Goal: Feedback & Contribution: Submit feedback/report problem

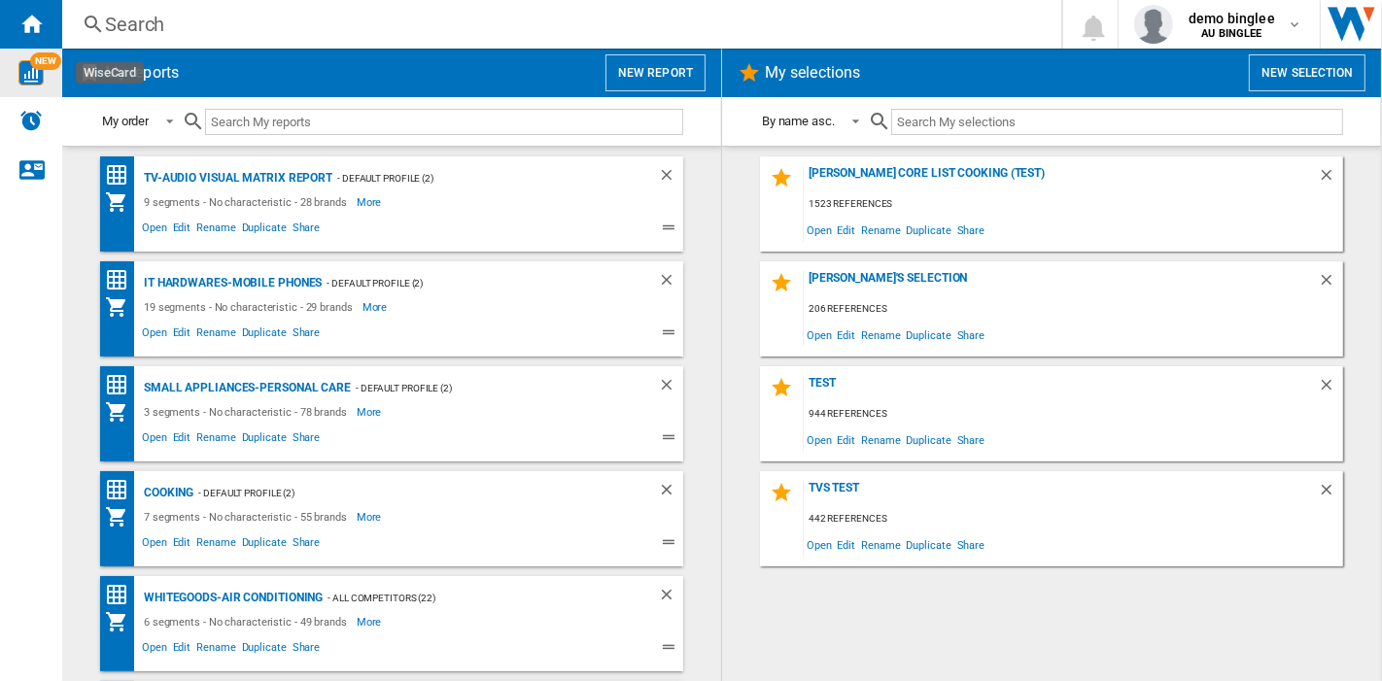
click at [30, 76] on img "WiseCard" at bounding box center [30, 72] width 25 height 25
click at [640, 65] on button "New report" at bounding box center [656, 72] width 100 height 37
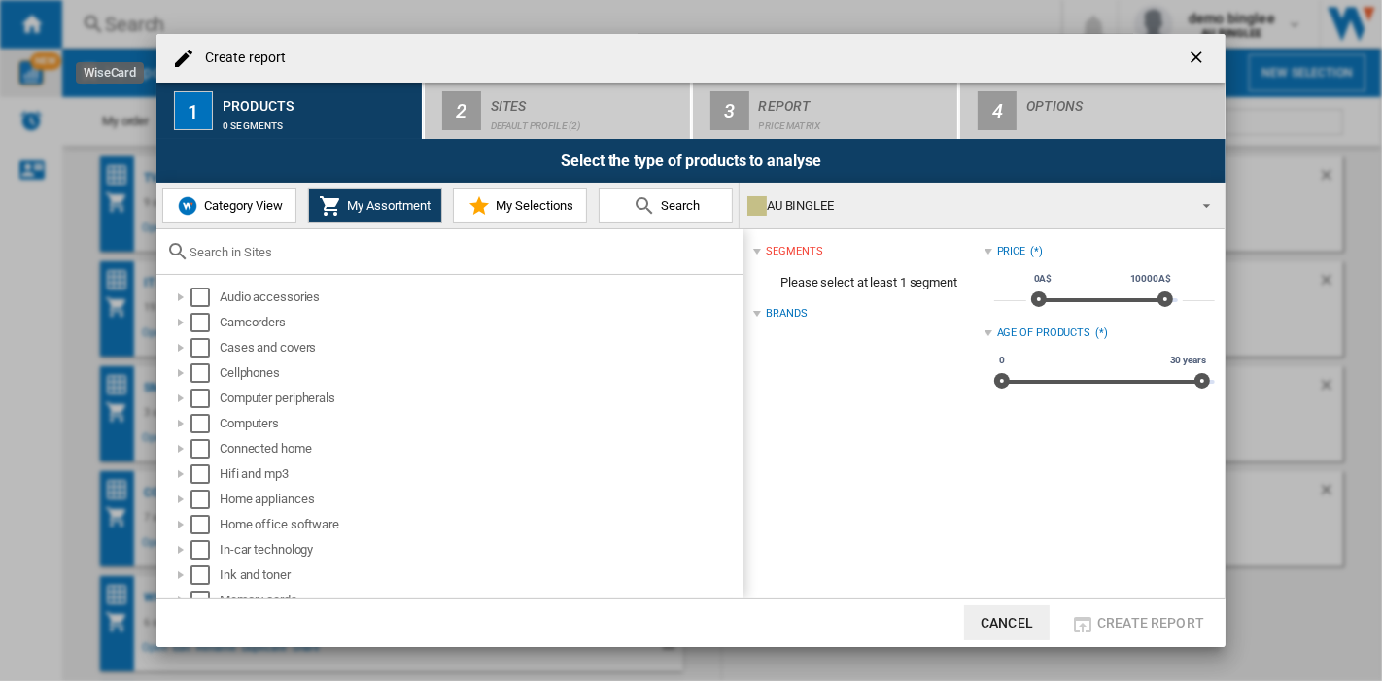
click at [649, 206] on md-icon at bounding box center [644, 205] width 23 height 23
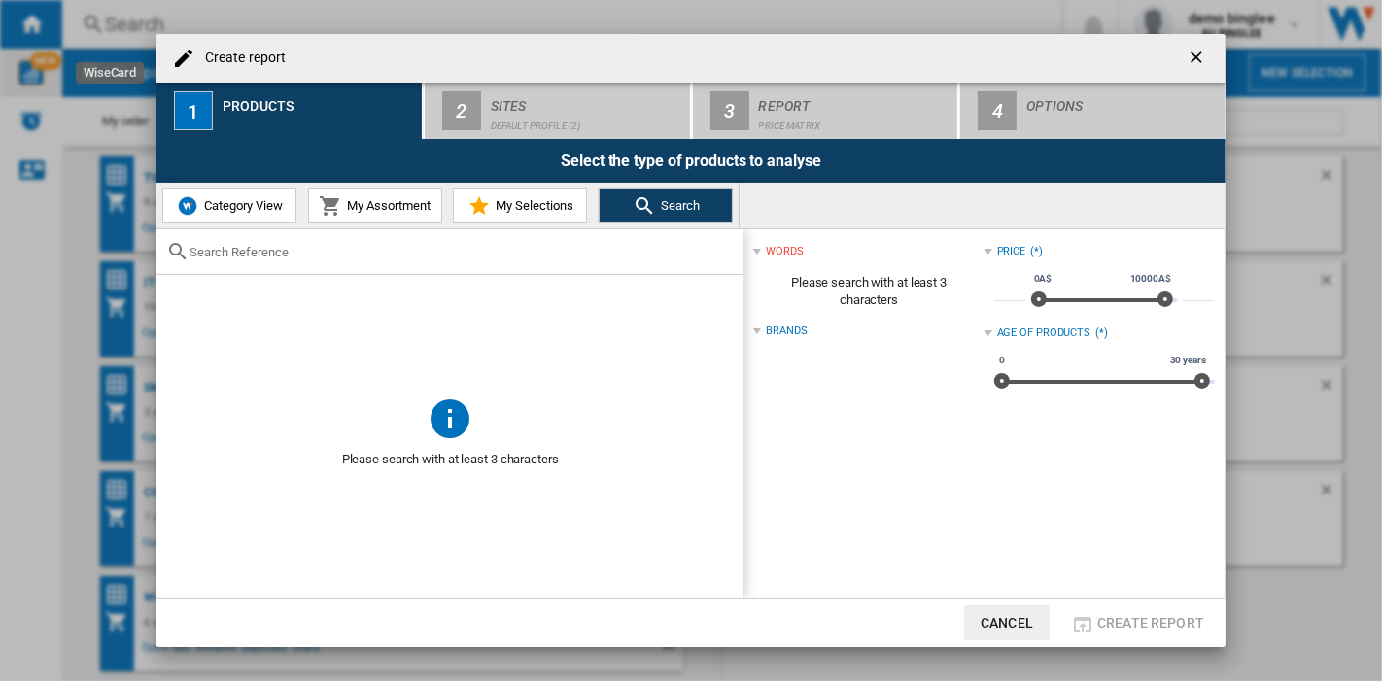
click at [455, 245] on input "text" at bounding box center [462, 252] width 544 height 15
paste input "ALFC2840"
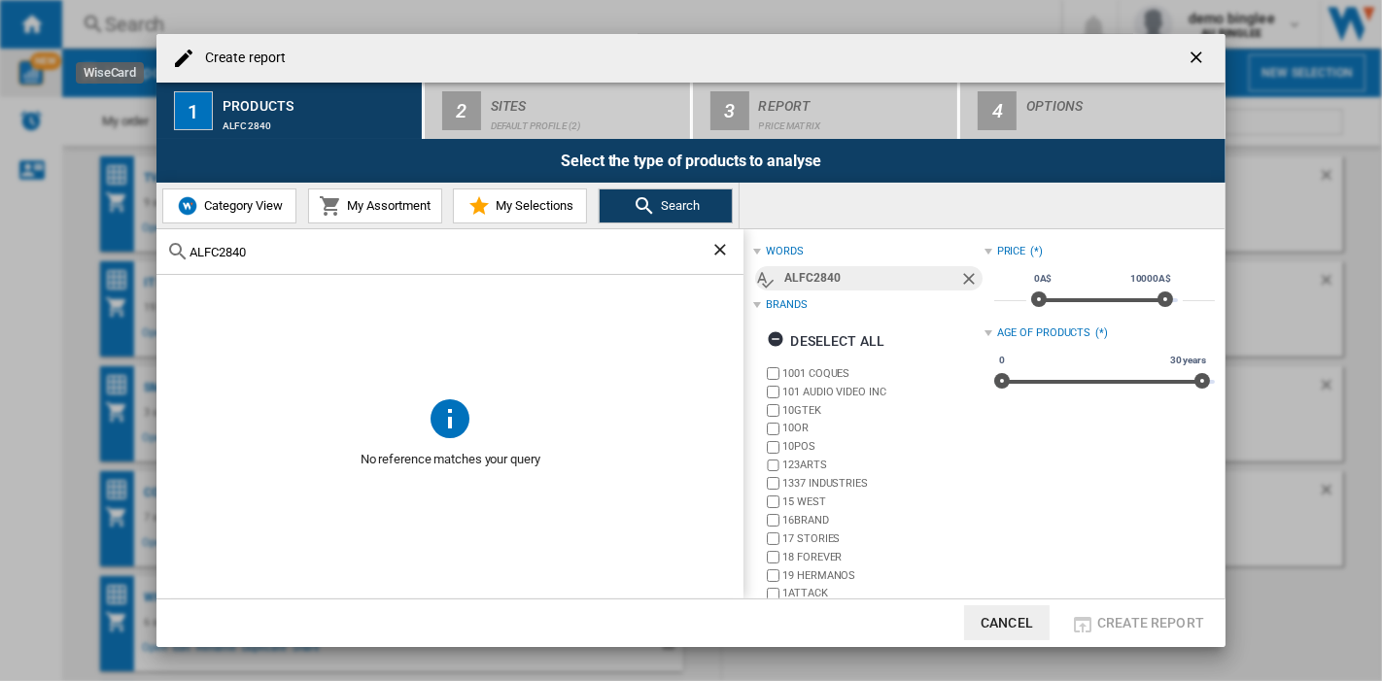
type input "ALFC2840"
click at [1193, 57] on ng-md-icon "getI18NText('BUTTONS.CLOSE_DIALOG')" at bounding box center [1198, 59] width 23 height 23
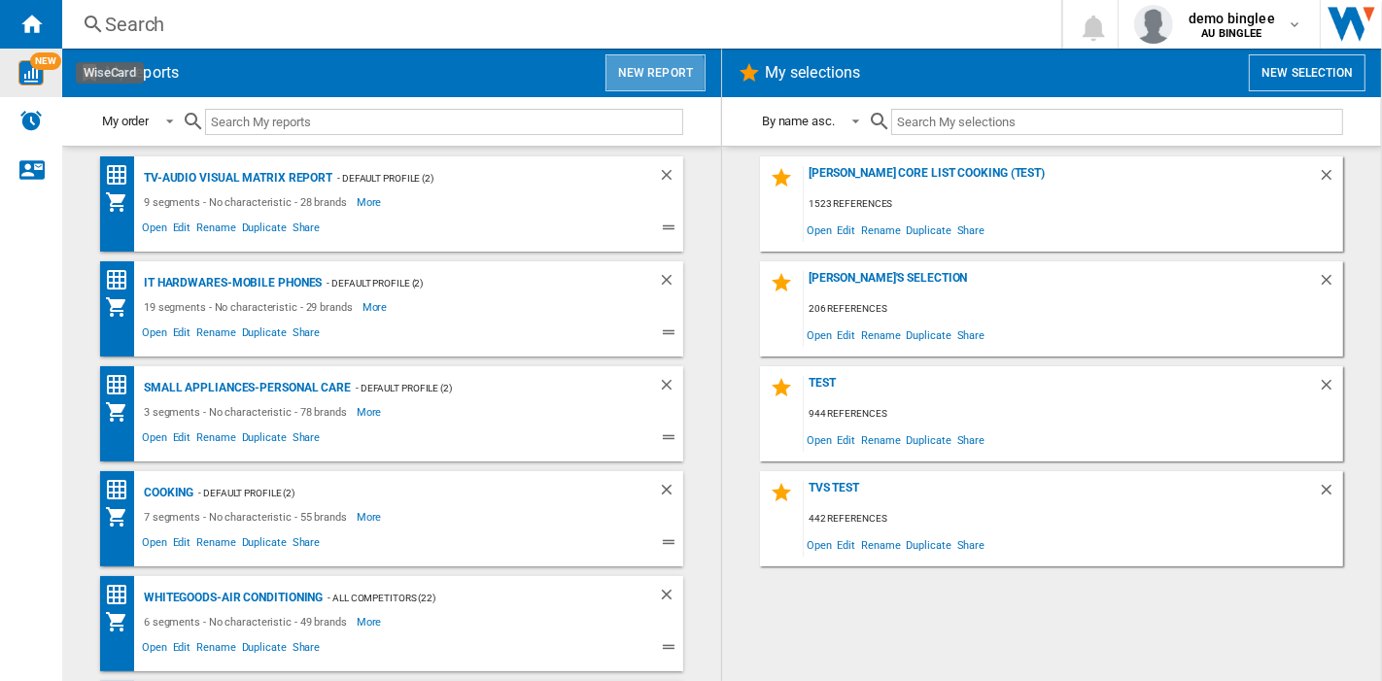
click at [654, 77] on button "New report" at bounding box center [656, 72] width 100 height 37
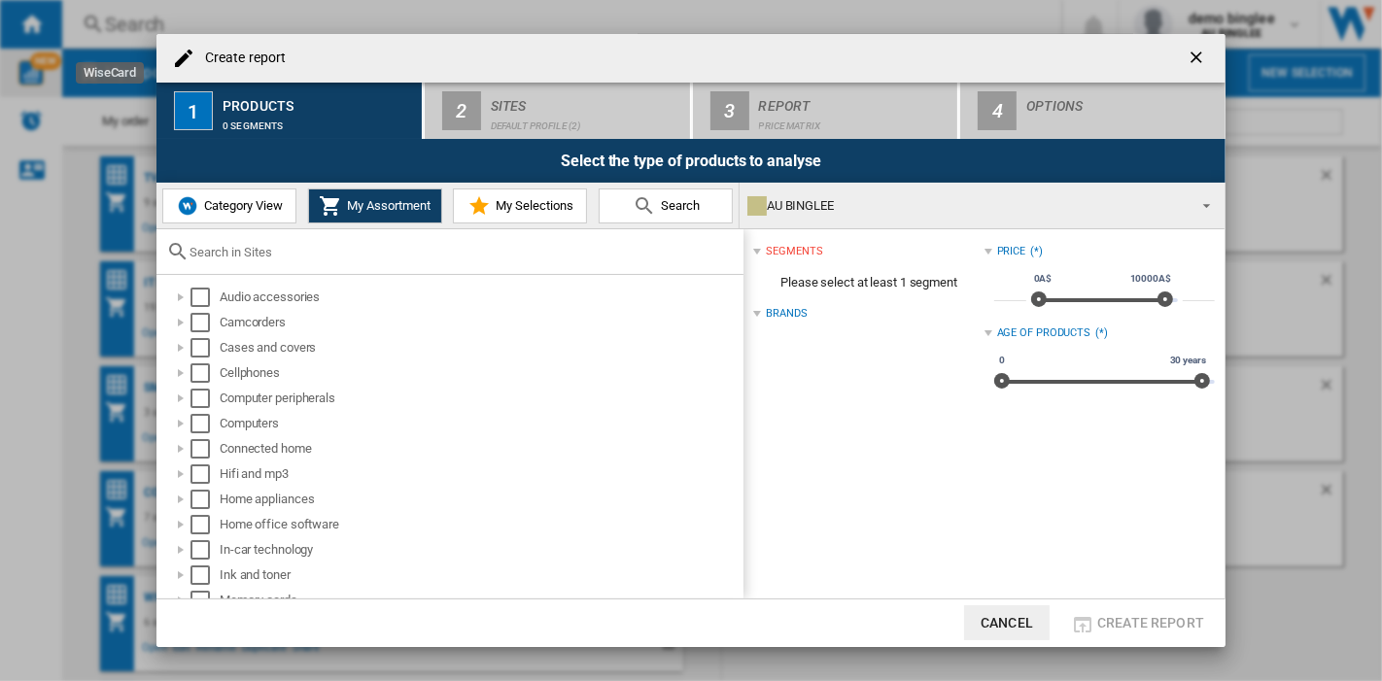
click at [650, 194] on md-icon at bounding box center [644, 205] width 23 height 23
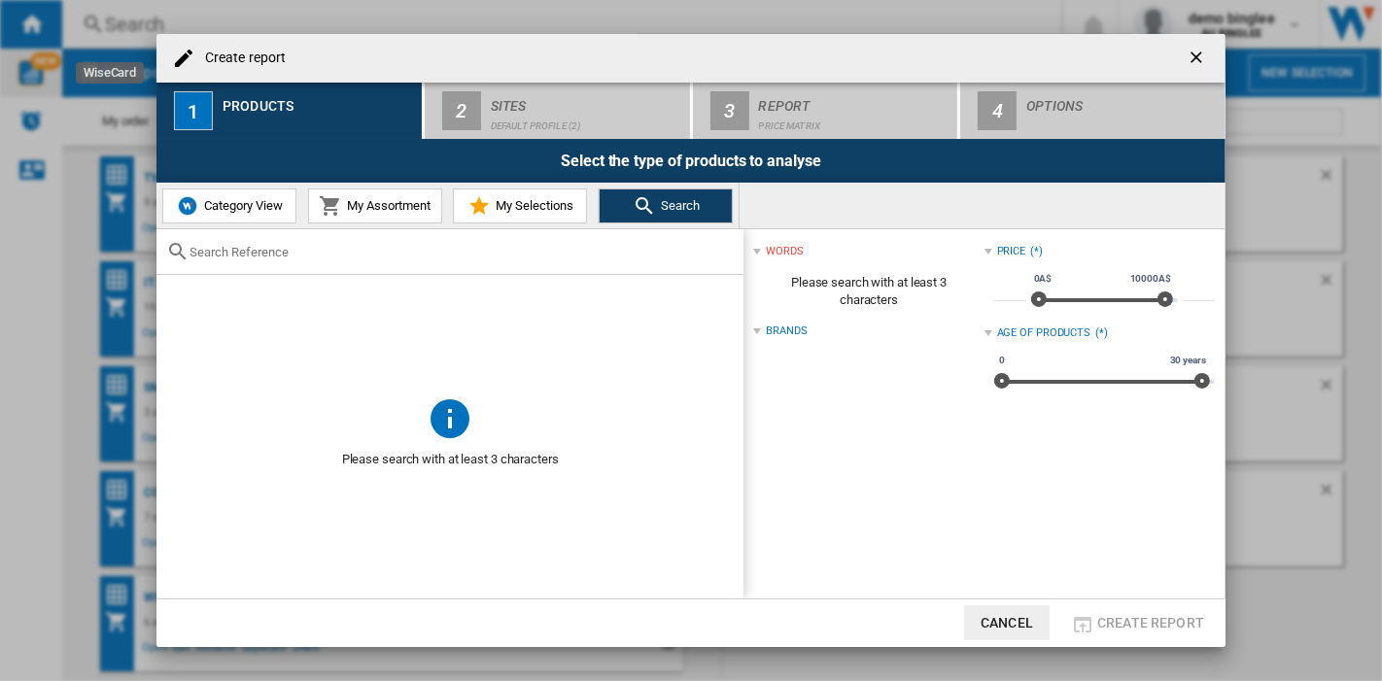
click at [371, 261] on div at bounding box center [450, 252] width 587 height 46
click at [255, 257] on input "text" at bounding box center [462, 252] width 544 height 15
click at [227, 256] on input "text" at bounding box center [462, 252] width 544 height 15
paste input "HUSKY ALFC2840 STAINLESS STEEL"
type input "HUSKY ALFC2840 STAINLESS STEEL"
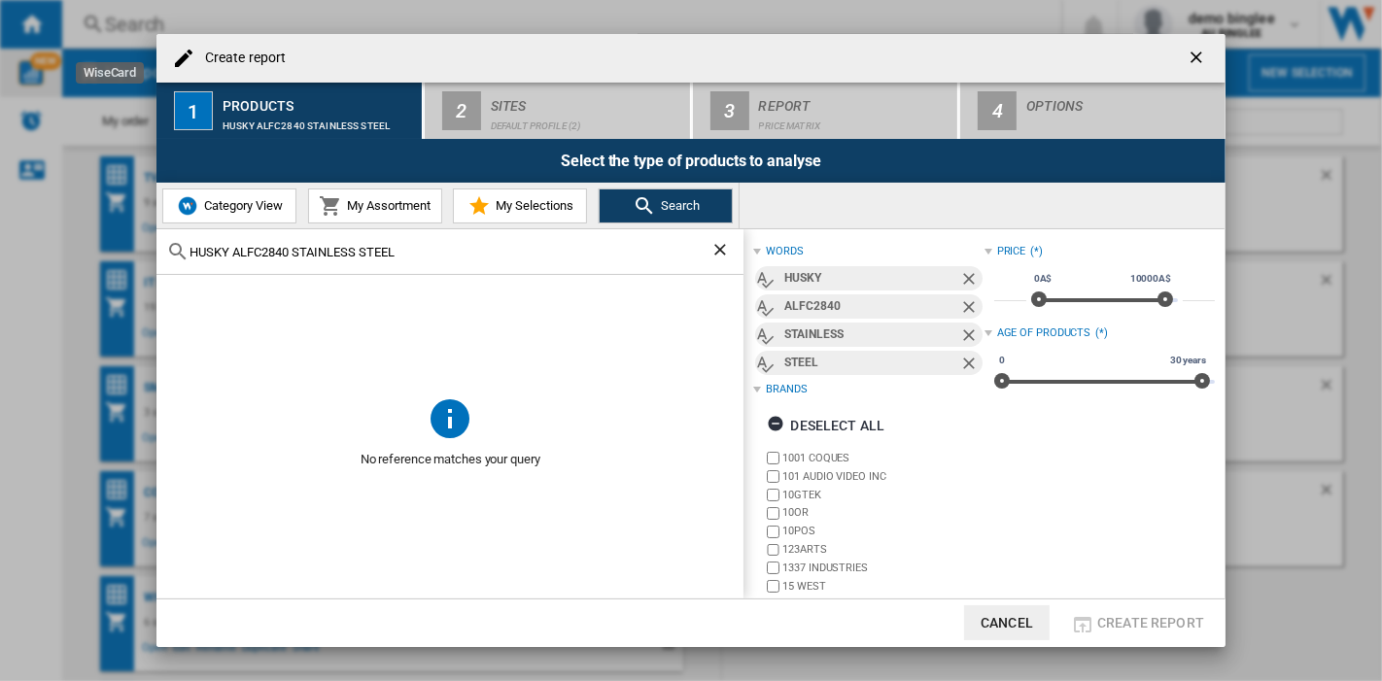
click at [261, 201] on span "Category View" at bounding box center [241, 205] width 84 height 15
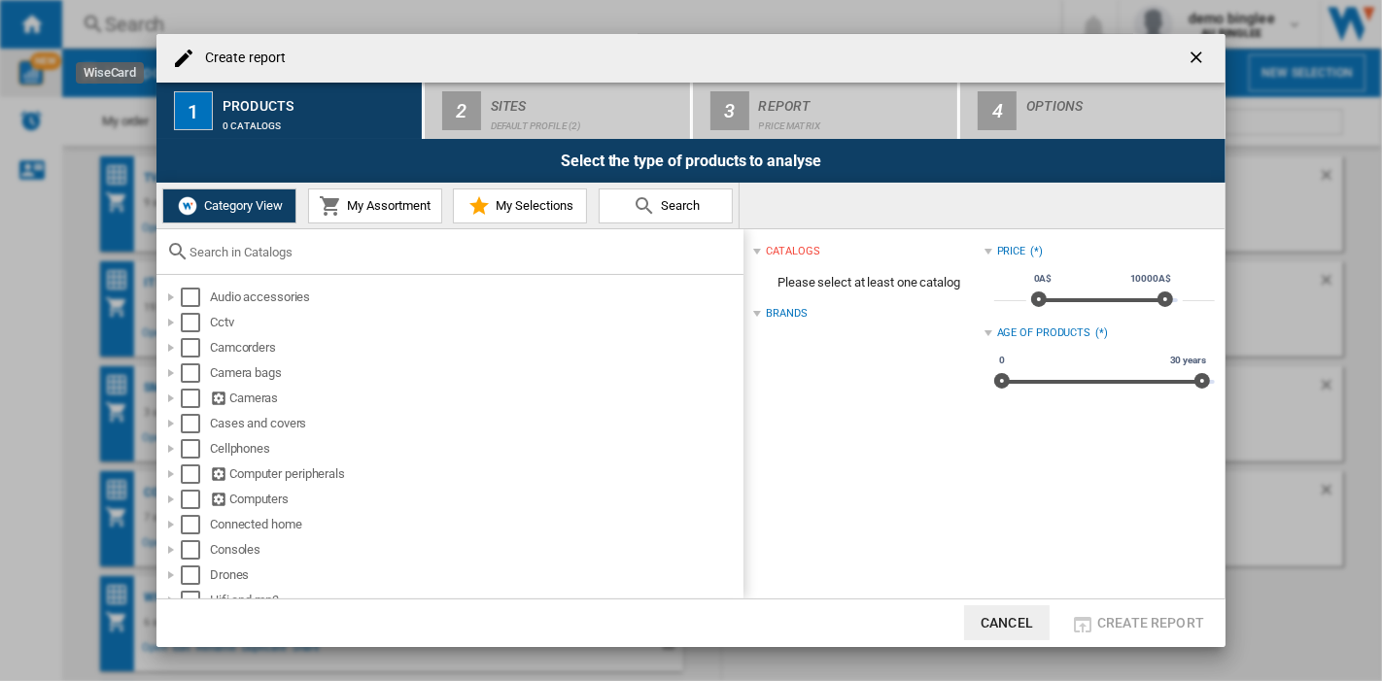
click at [258, 246] on input "text" at bounding box center [462, 252] width 544 height 15
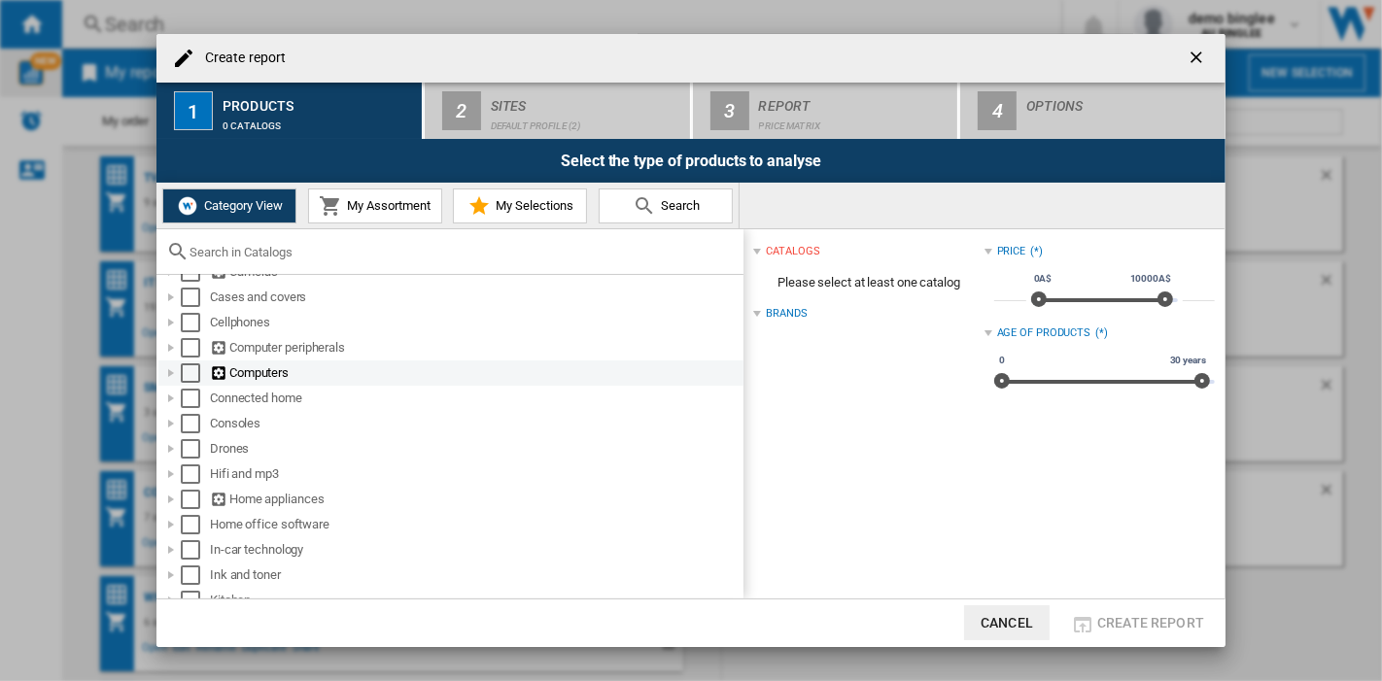
scroll to position [128, 0]
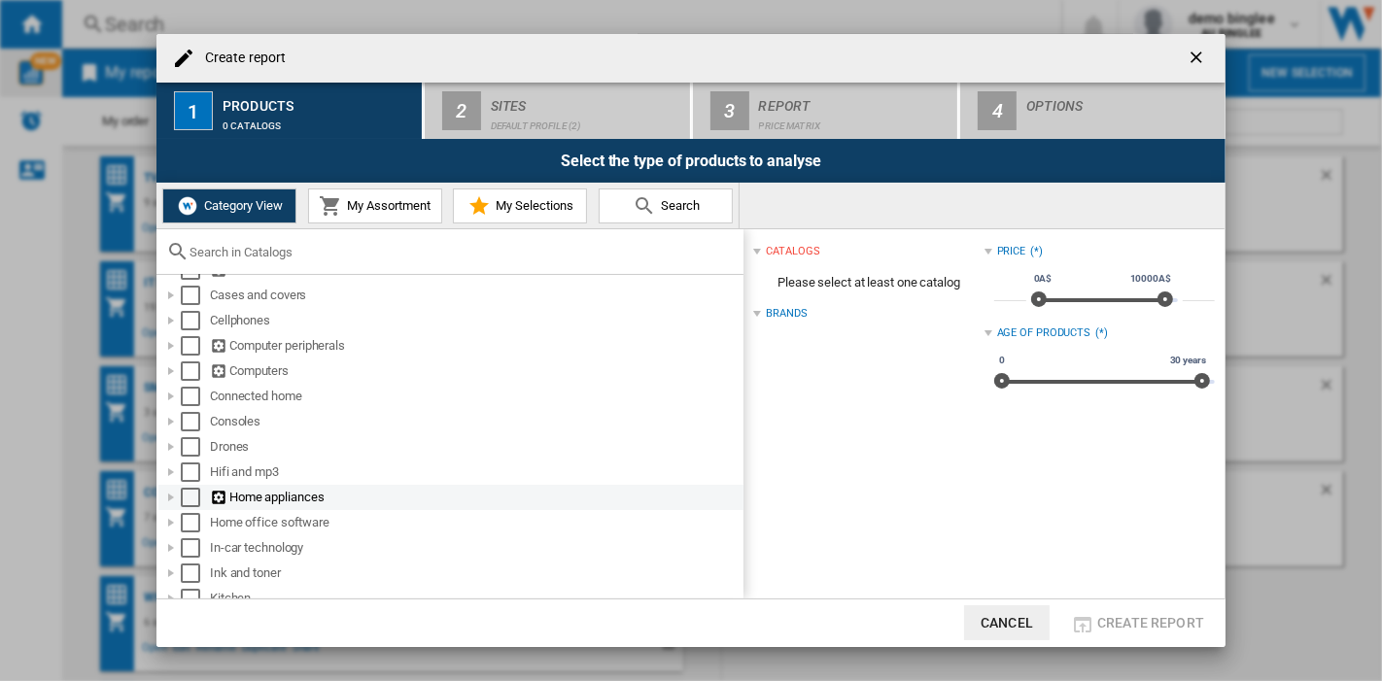
click at [172, 493] on div at bounding box center [170, 497] width 19 height 19
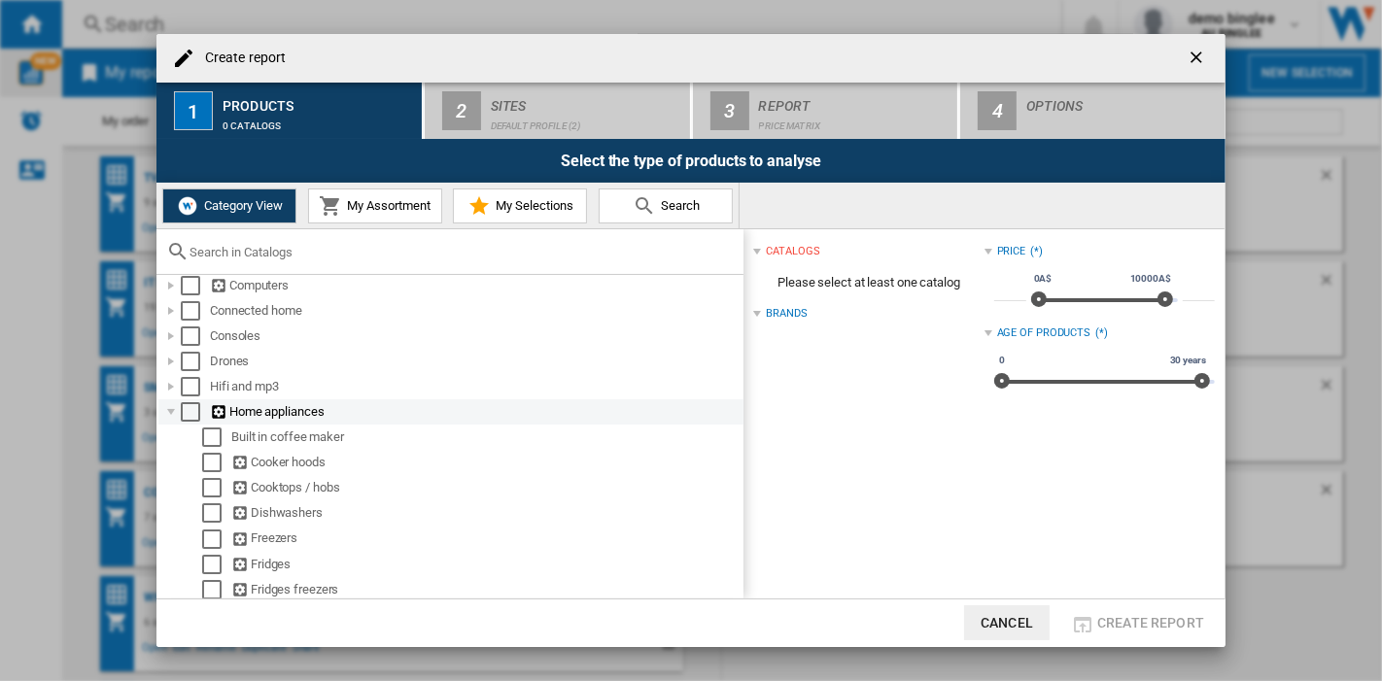
scroll to position [215, 0]
click at [168, 407] on div at bounding box center [170, 411] width 19 height 19
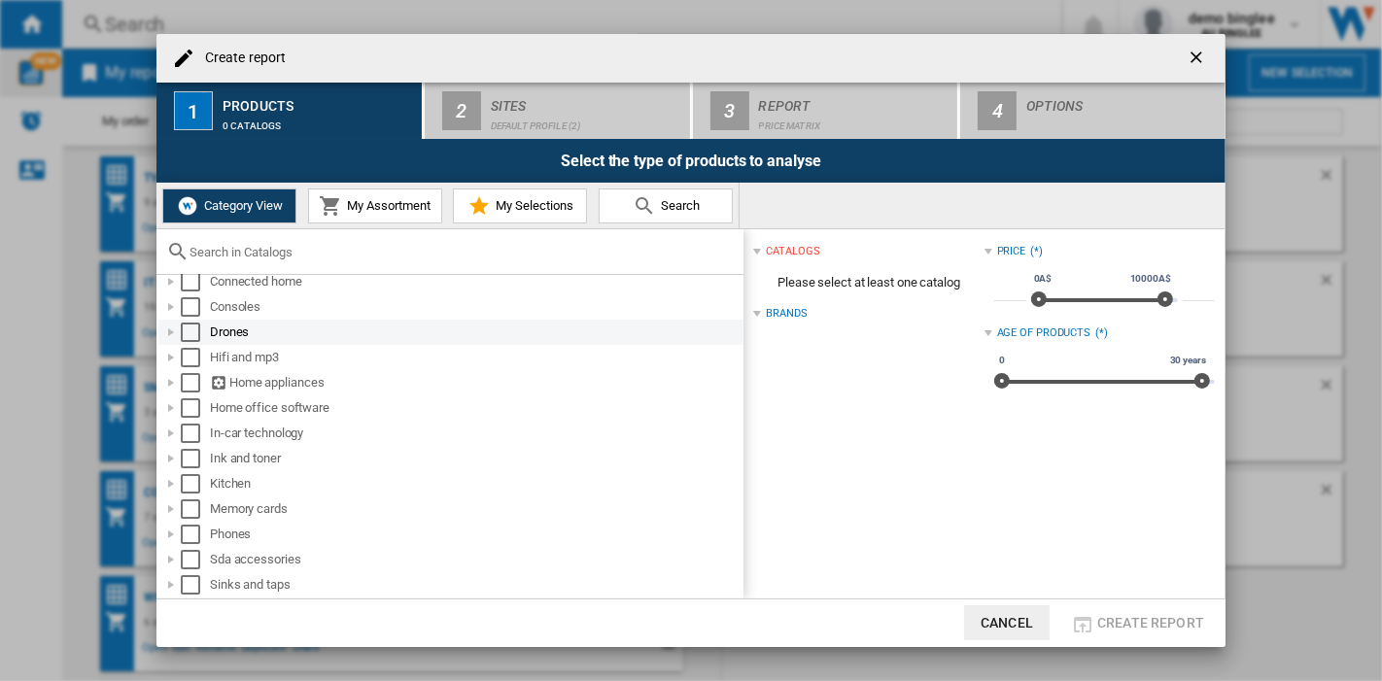
scroll to position [254, 0]
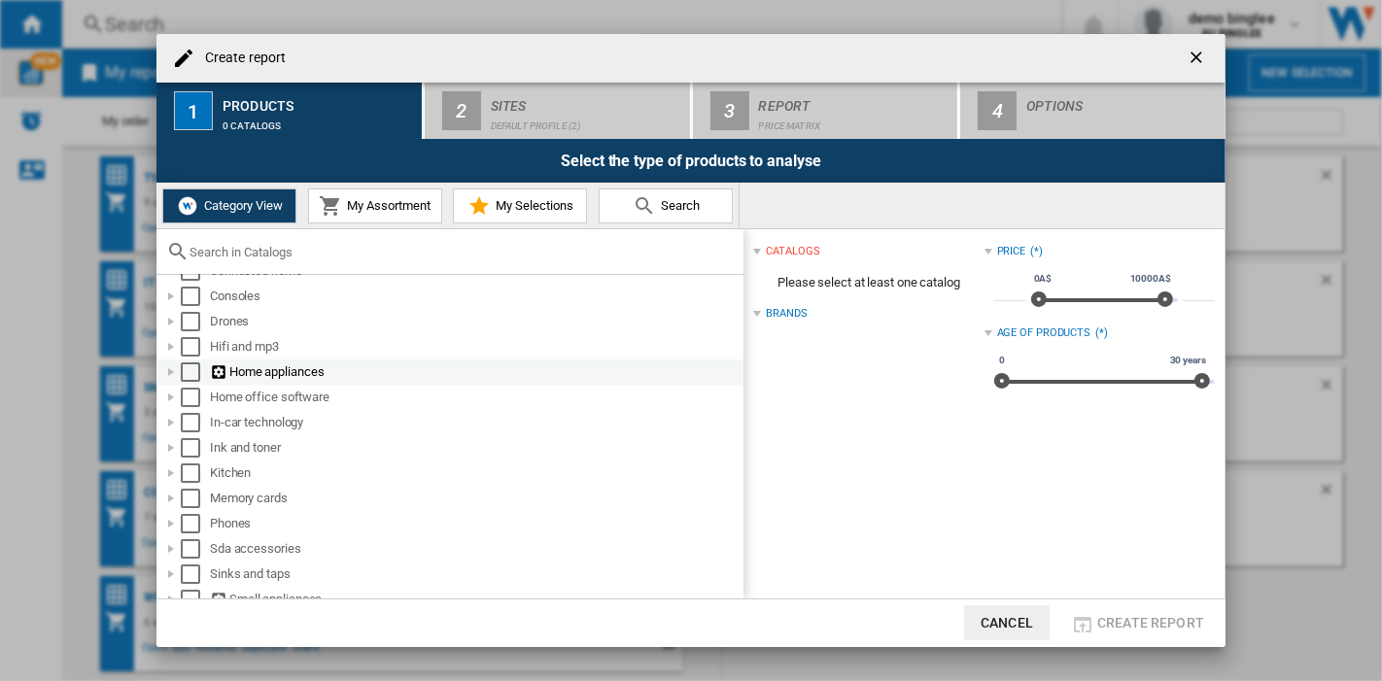
click at [175, 374] on div at bounding box center [170, 372] width 19 height 19
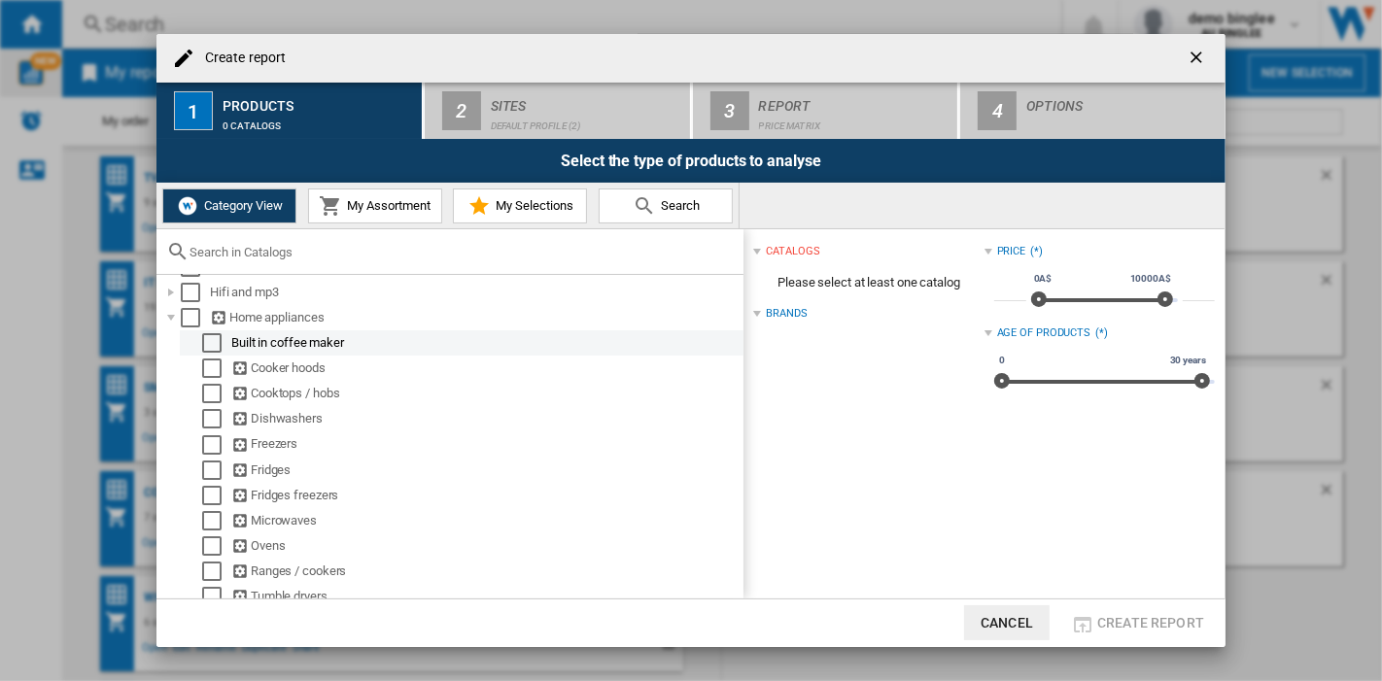
scroll to position [310, 0]
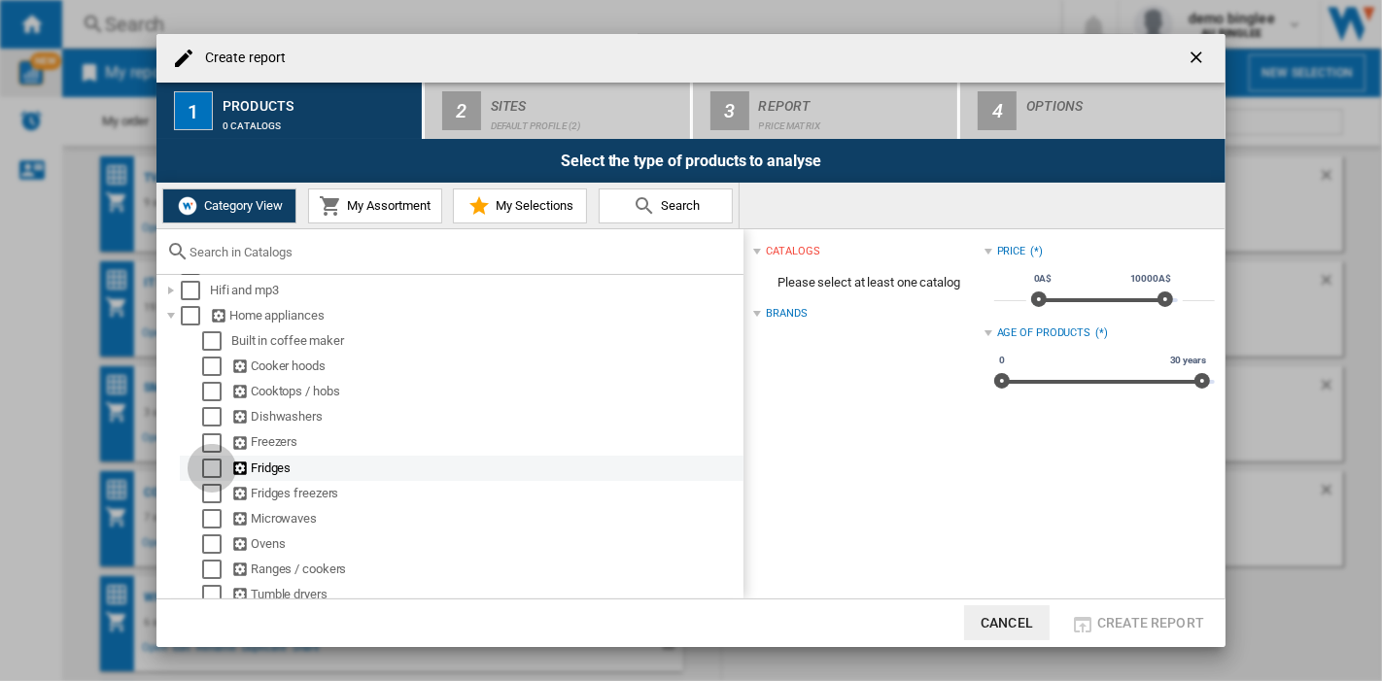
click at [214, 468] on div "Select" at bounding box center [211, 468] width 19 height 19
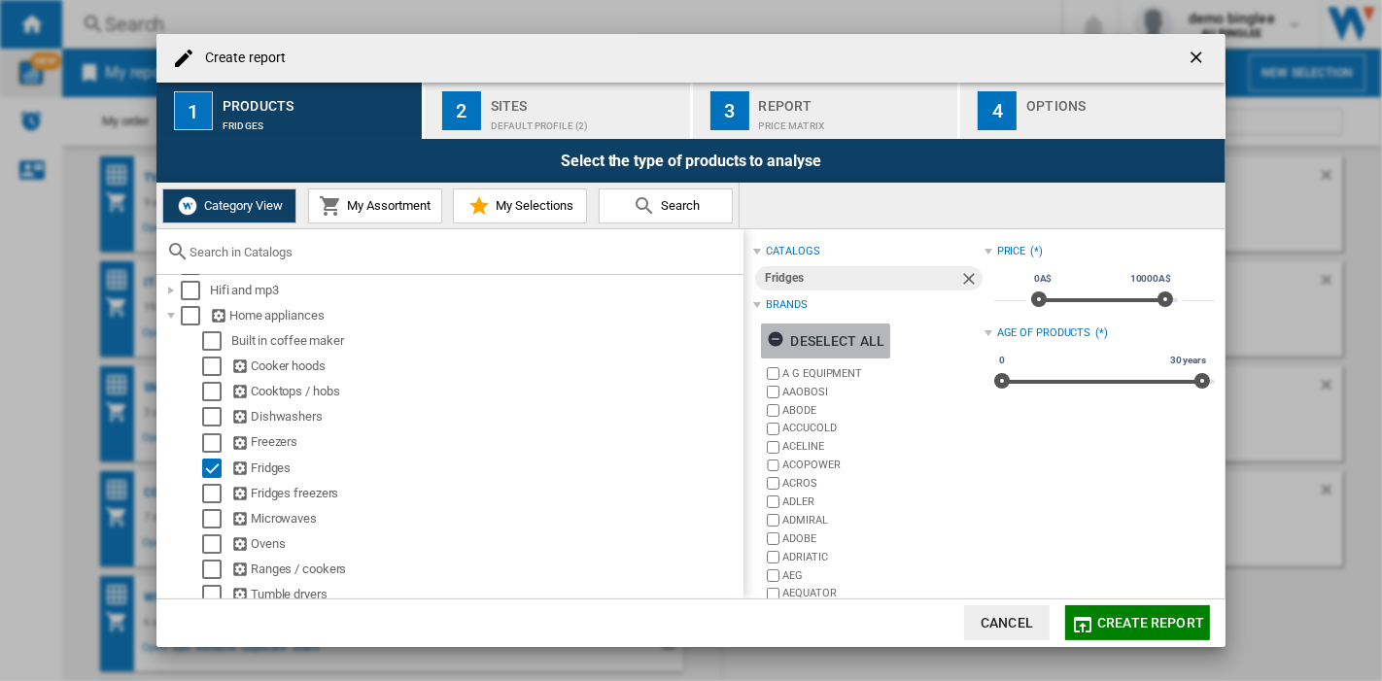
click at [772, 337] on ng-md-icon "button" at bounding box center [778, 342] width 23 height 23
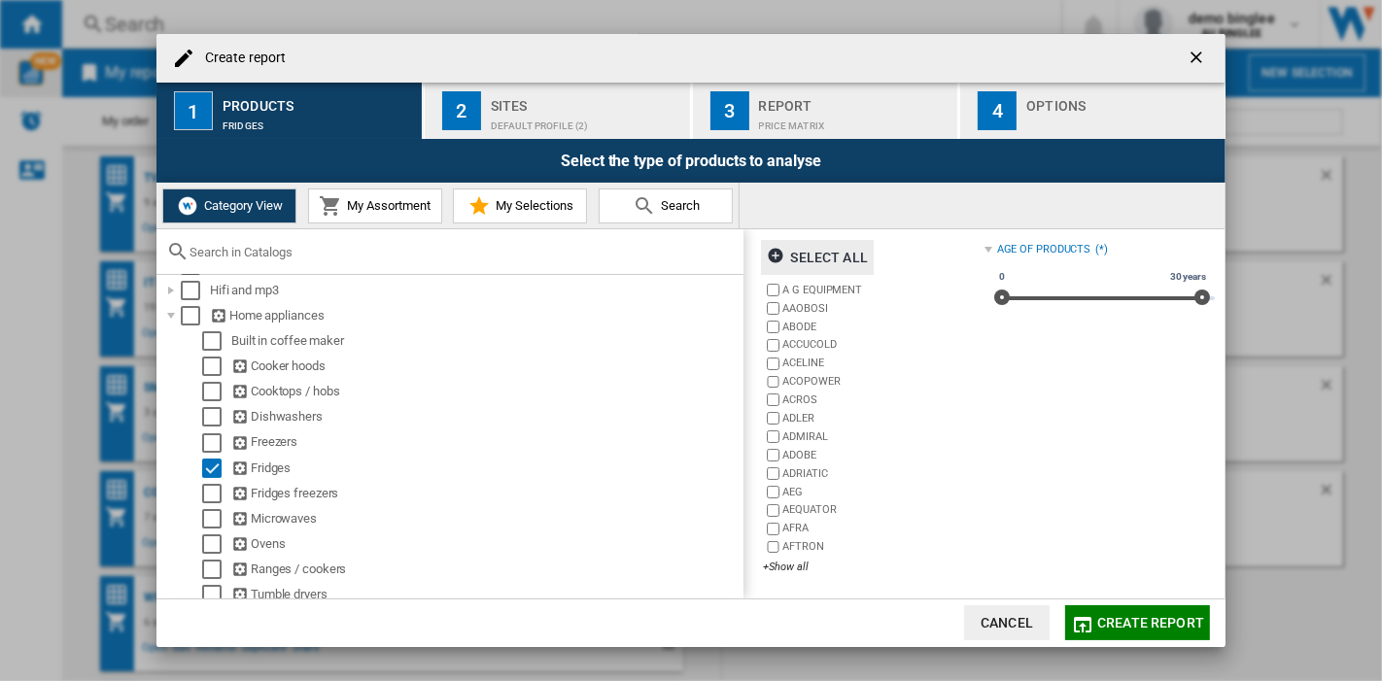
scroll to position [84, 0]
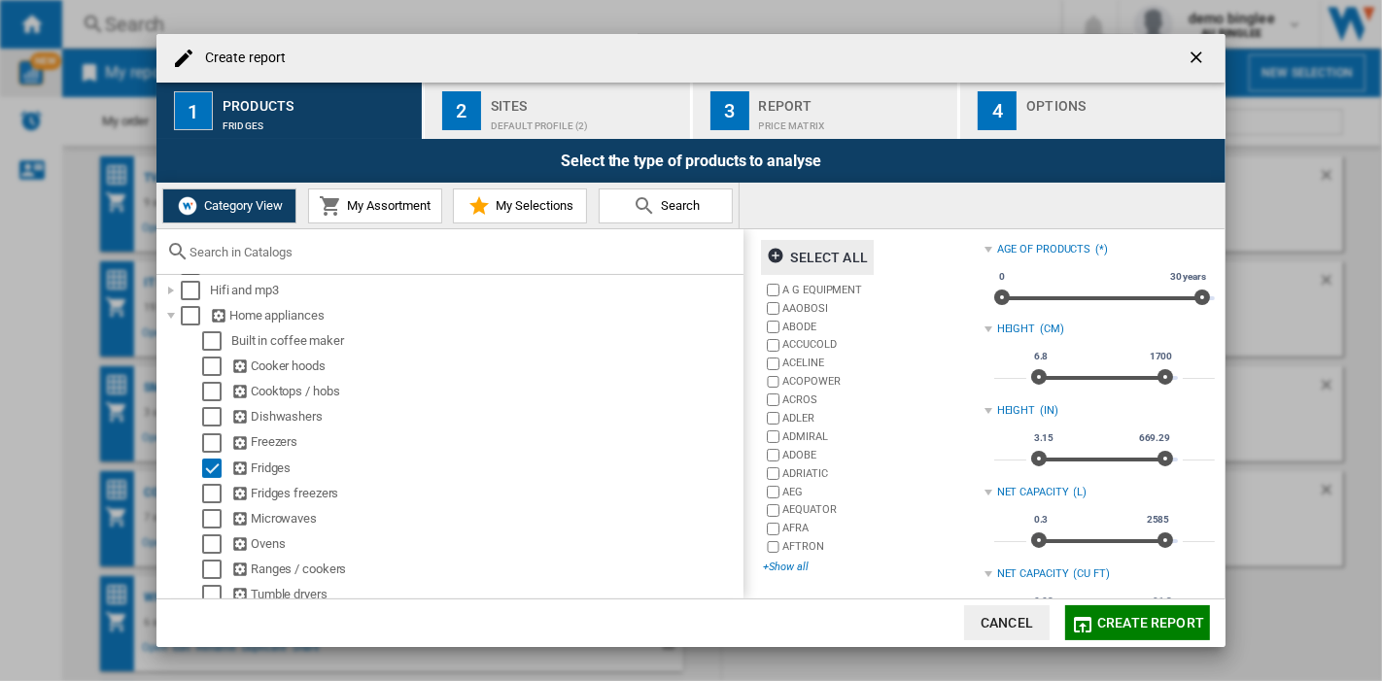
click at [781, 567] on div "+Show all" at bounding box center [873, 567] width 221 height 15
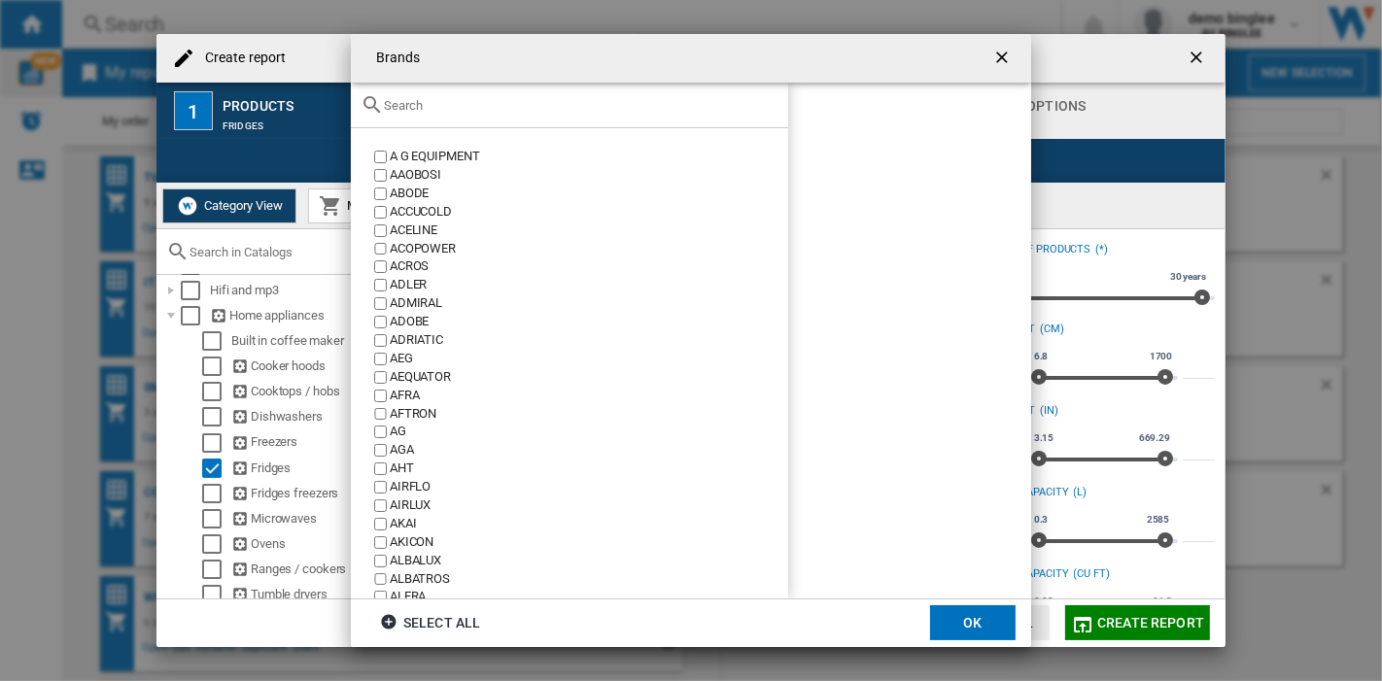
click at [450, 106] on input "text" at bounding box center [581, 105] width 395 height 15
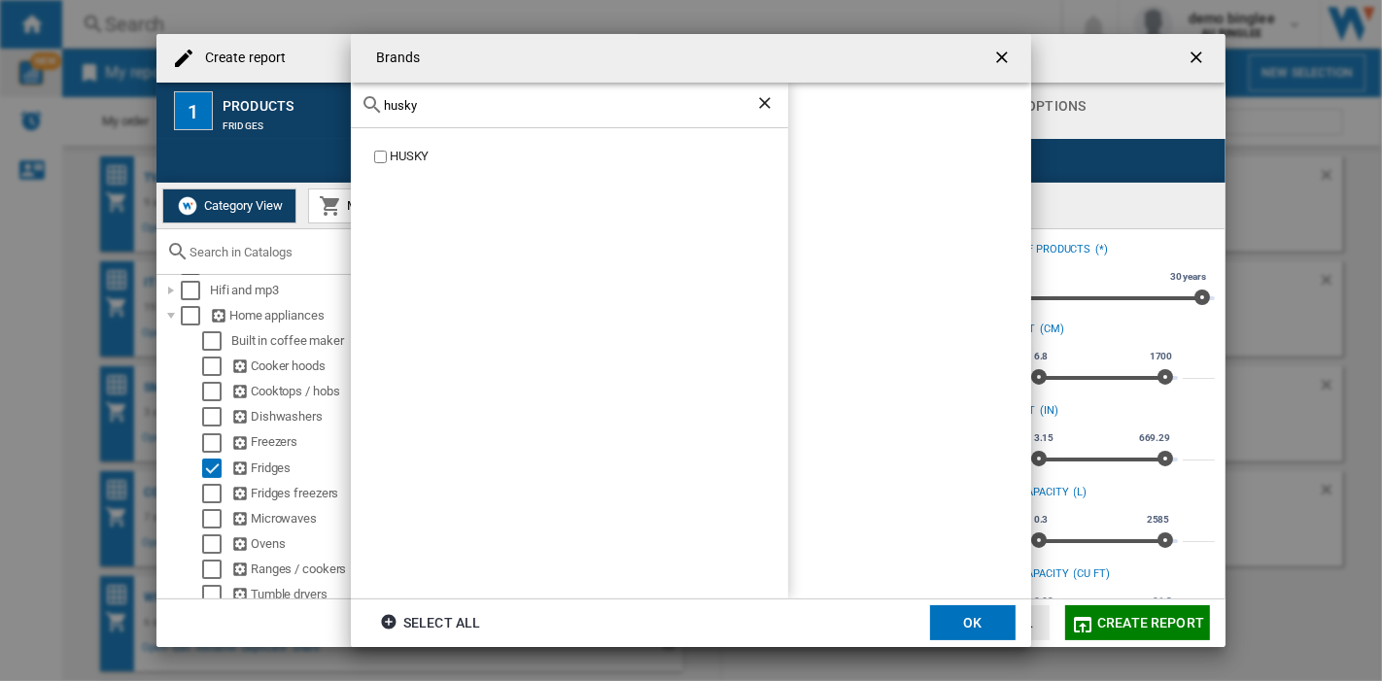
type input "husky"
click at [972, 619] on button "OK" at bounding box center [973, 623] width 86 height 35
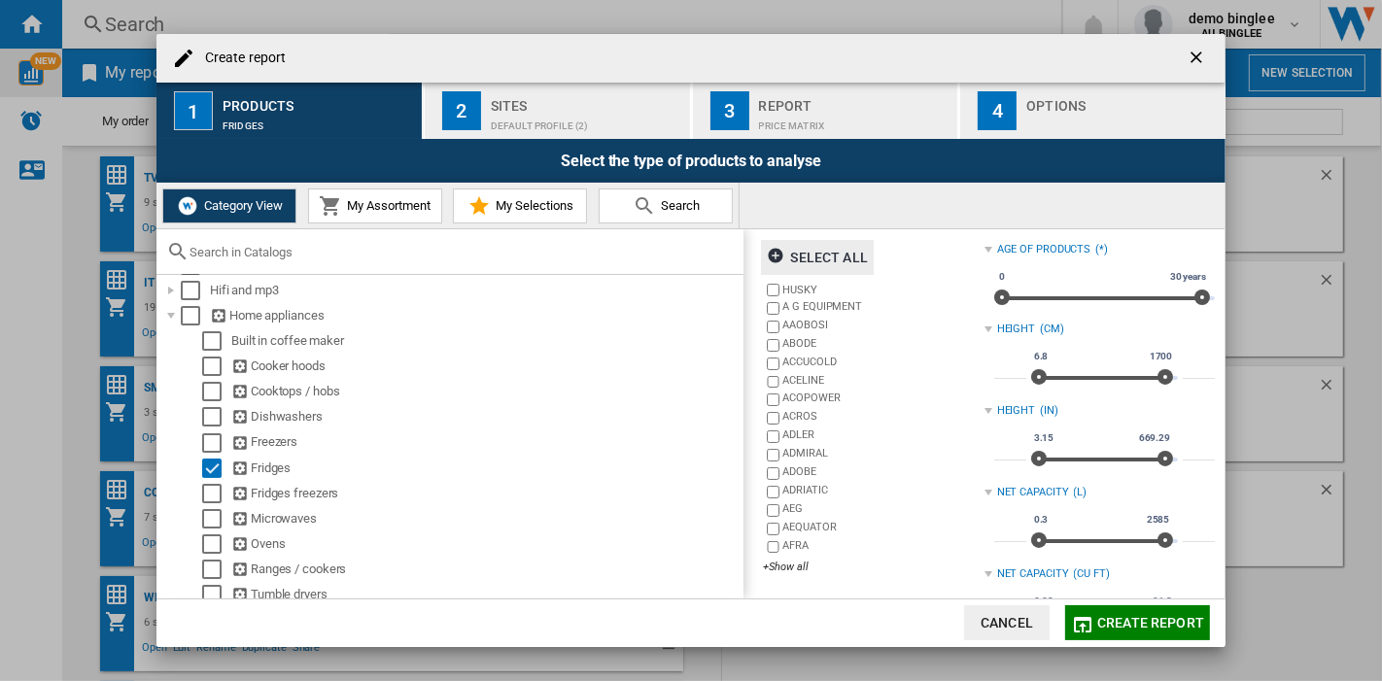
click at [1094, 617] on md-icon "button" at bounding box center [1082, 624] width 23 height 23
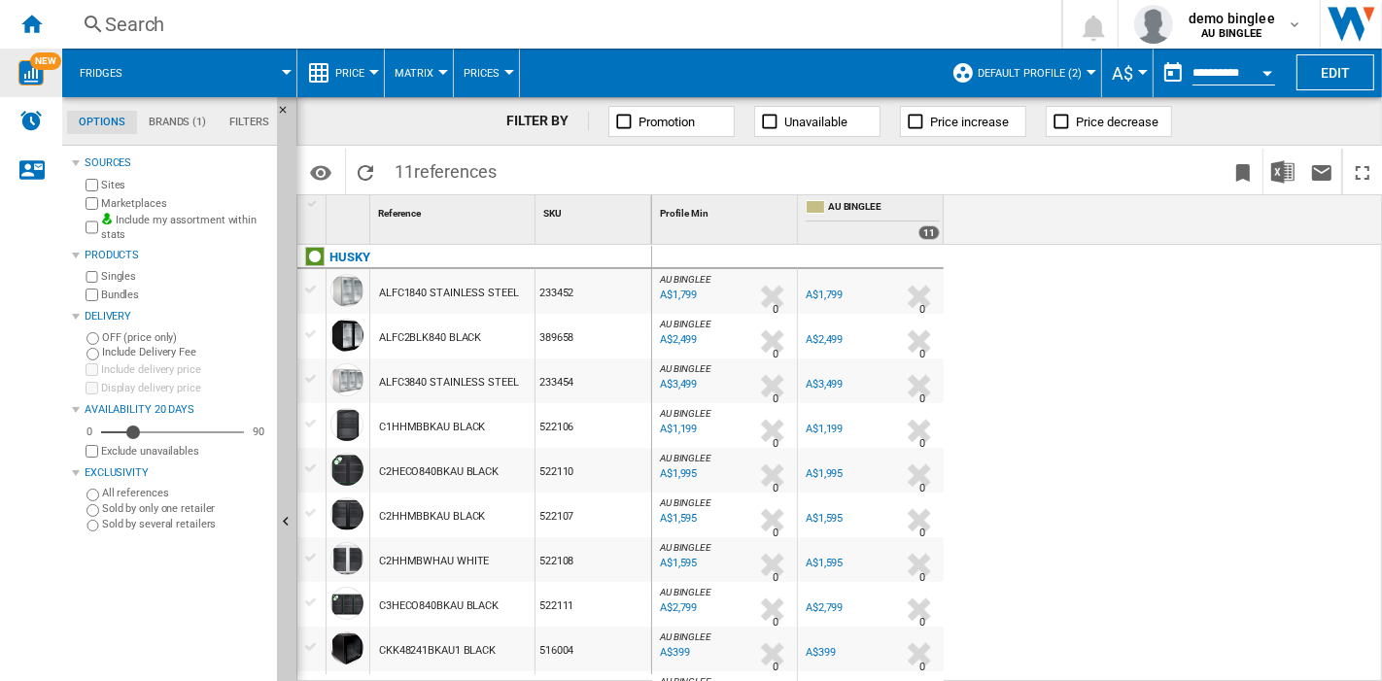
click at [1028, 85] on button "Default profile (2)" at bounding box center [1035, 73] width 114 height 49
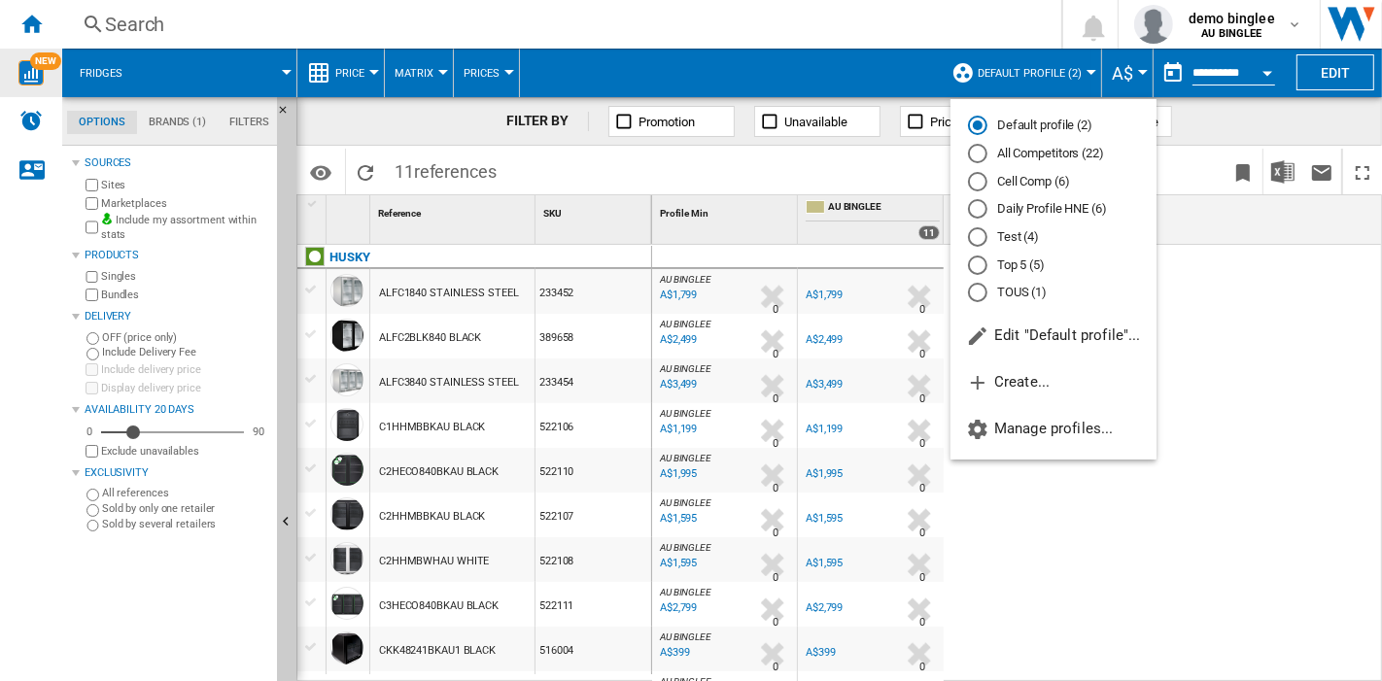
click at [1008, 151] on md-radio-button "All Competitors (22)" at bounding box center [1053, 154] width 171 height 18
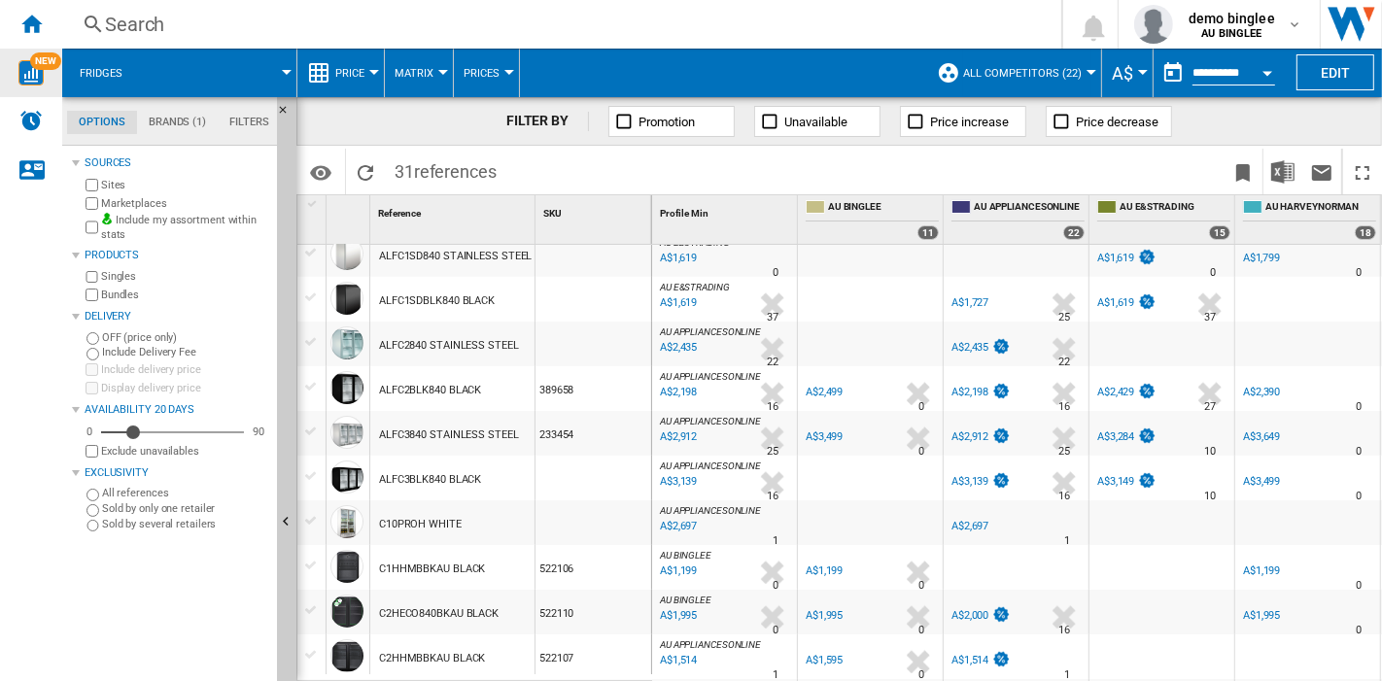
scroll to position [132, 0]
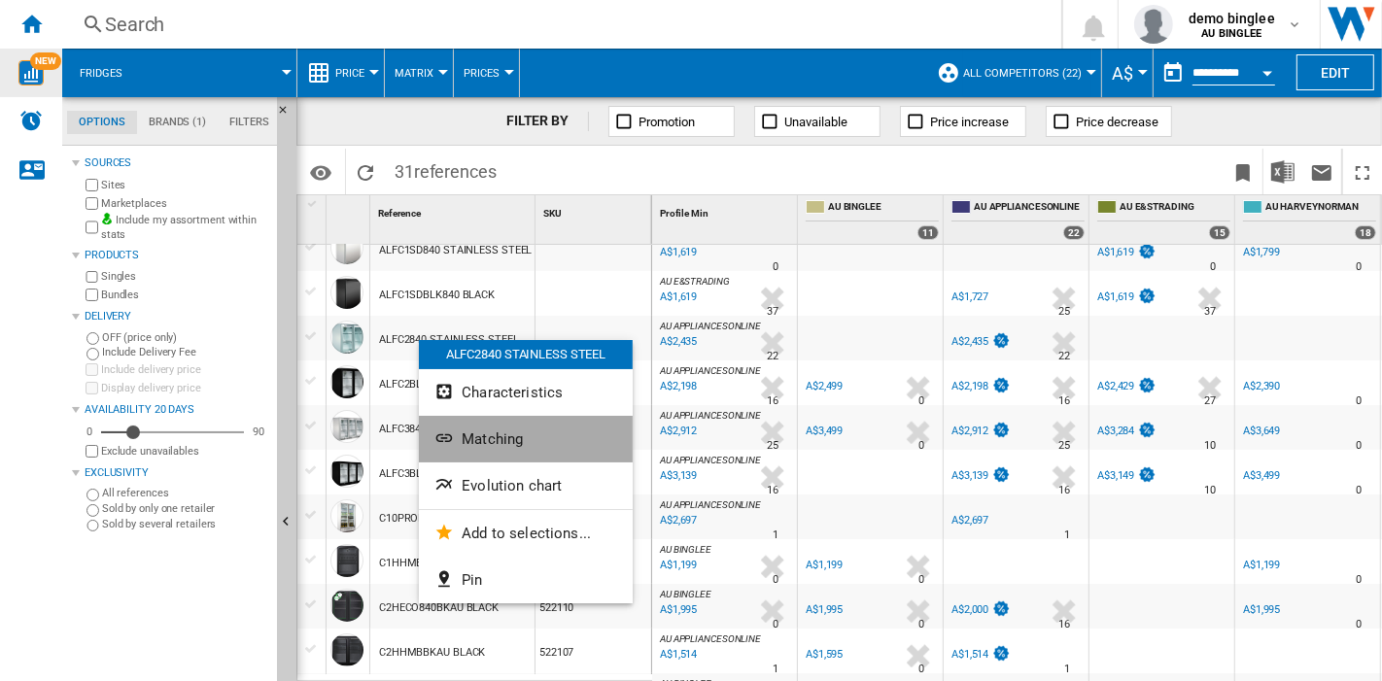
click at [464, 424] on button "Matching" at bounding box center [526, 439] width 214 height 47
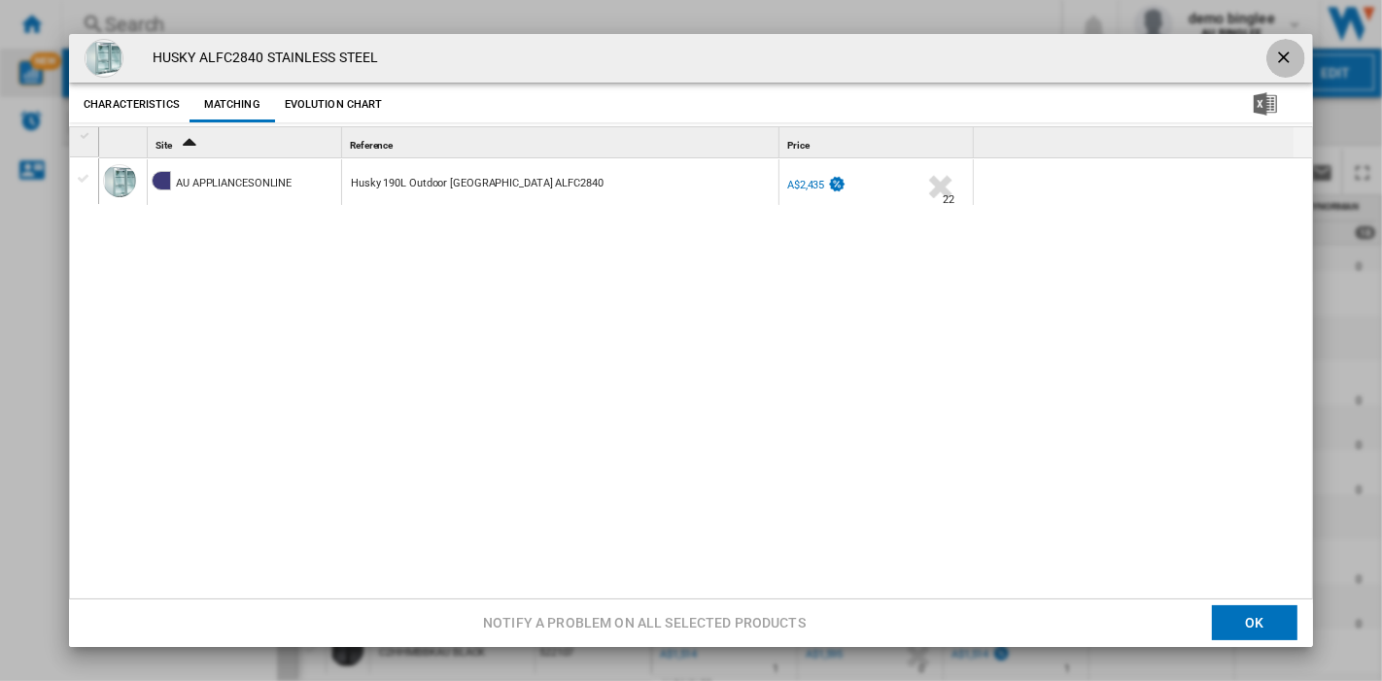
click at [1275, 55] on ng-md-icon "getI18NText('BUTTONS.CLOSE_DIALOG')" at bounding box center [1286, 59] width 23 height 23
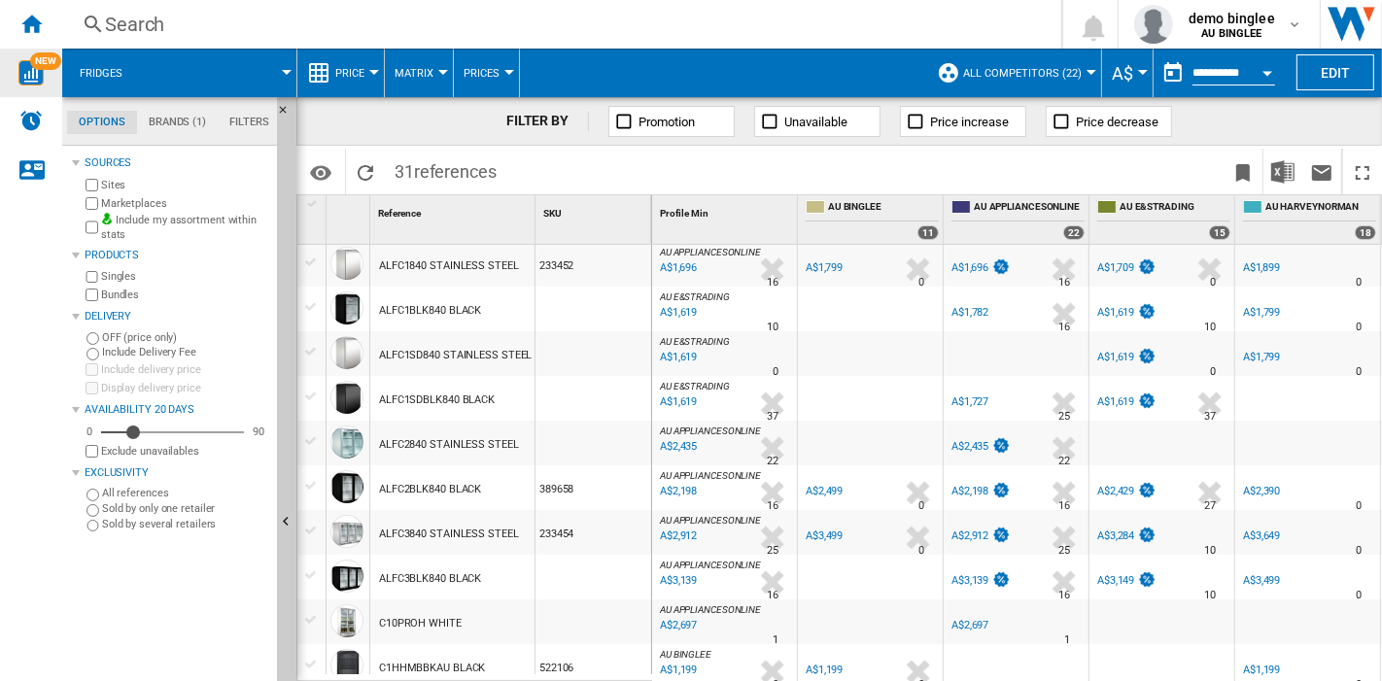
scroll to position [0, 0]
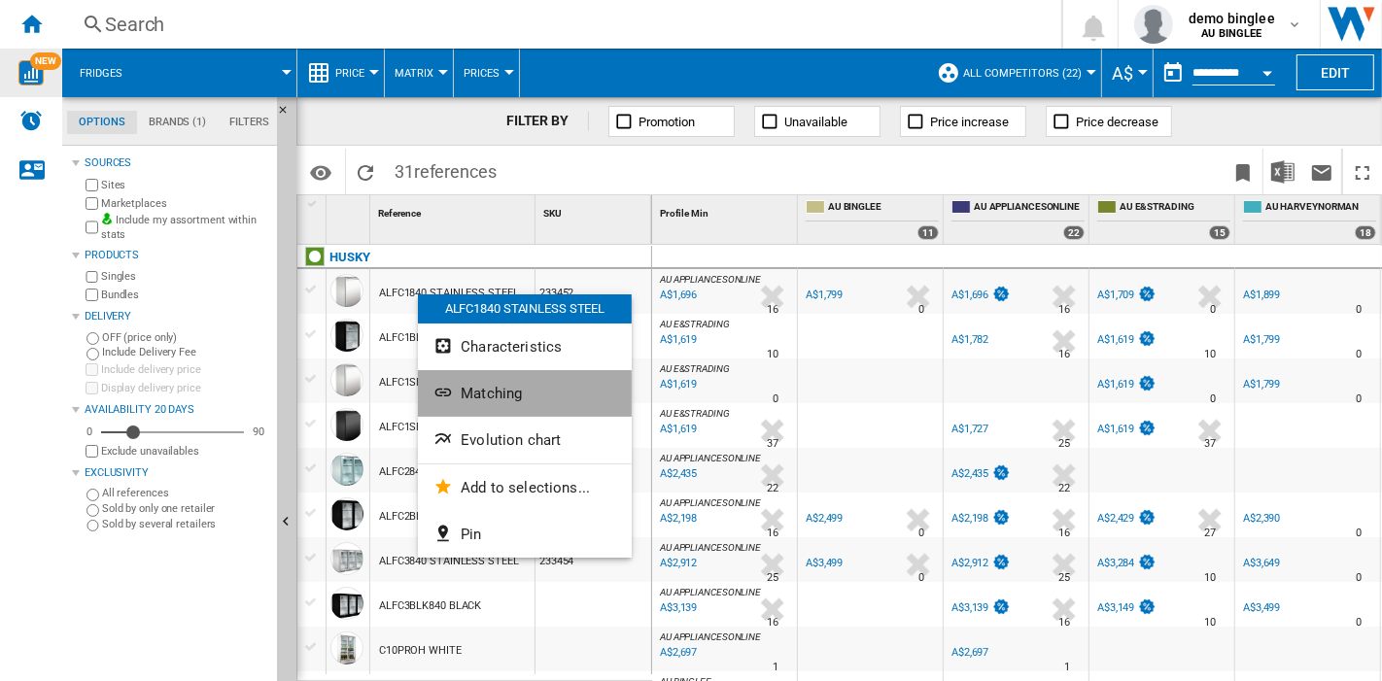
click at [469, 403] on button "Matching" at bounding box center [525, 393] width 214 height 47
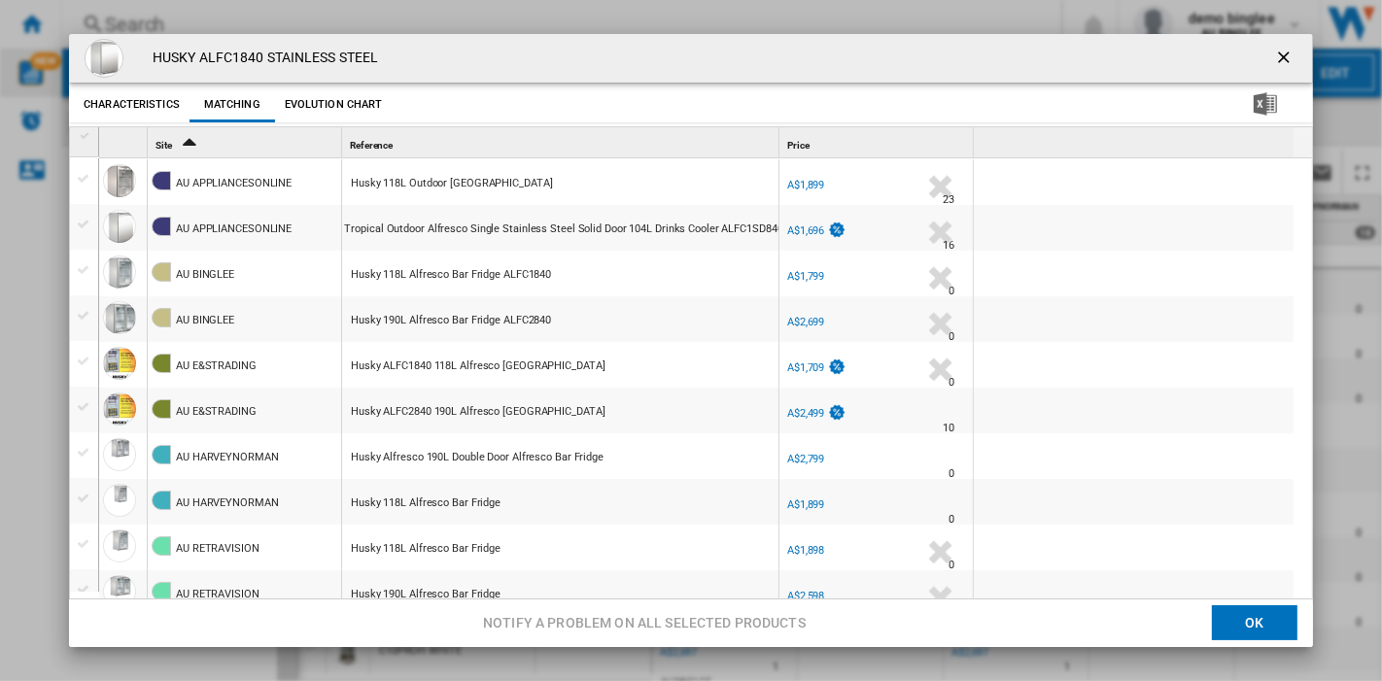
scroll to position [0, 28]
click at [75, 227] on div "Product popup" at bounding box center [84, 224] width 20 height 17
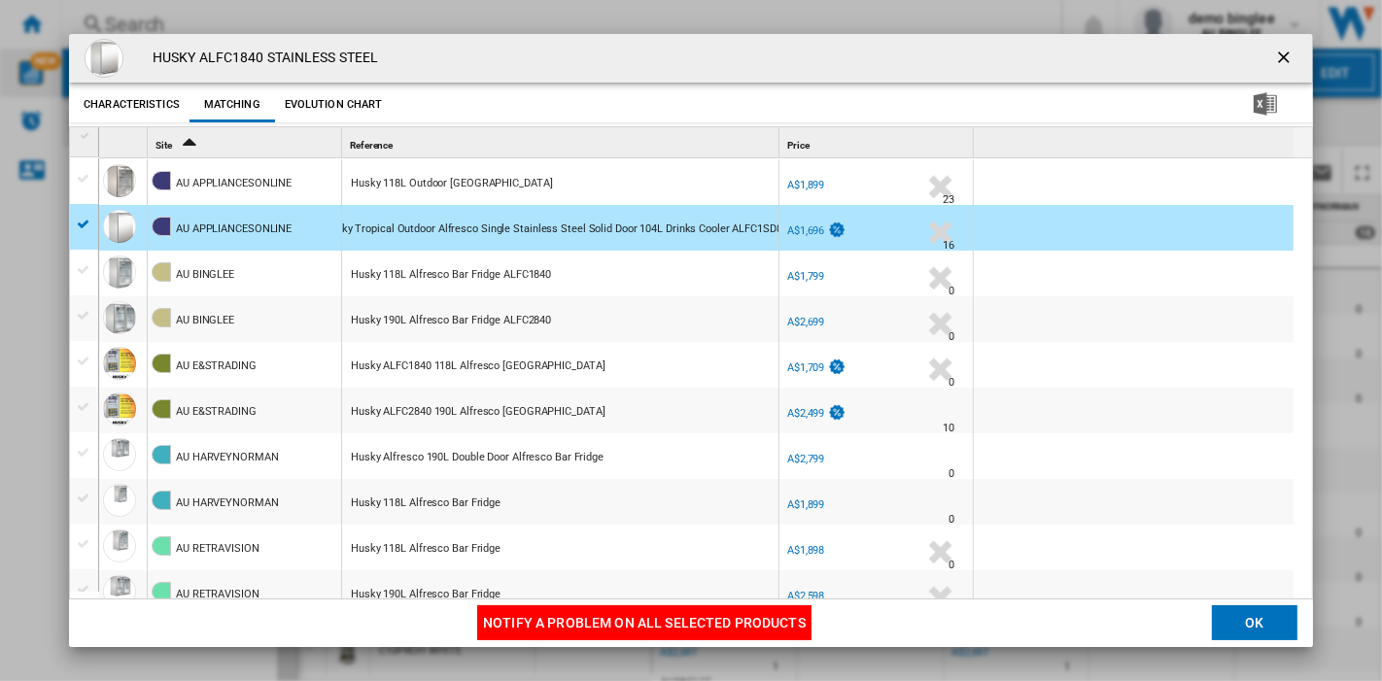
click at [86, 315] on div "Product popup" at bounding box center [84, 315] width 20 height 17
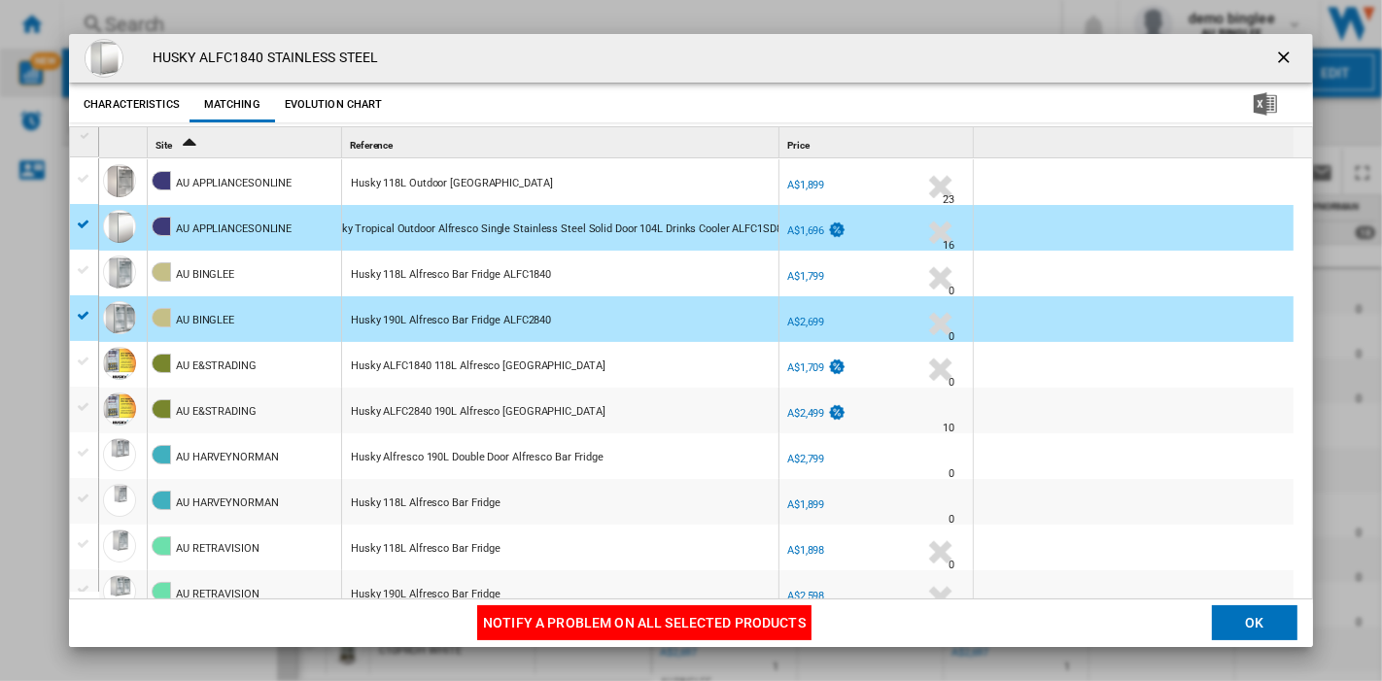
click at [75, 403] on div "Product popup" at bounding box center [84, 407] width 20 height 17
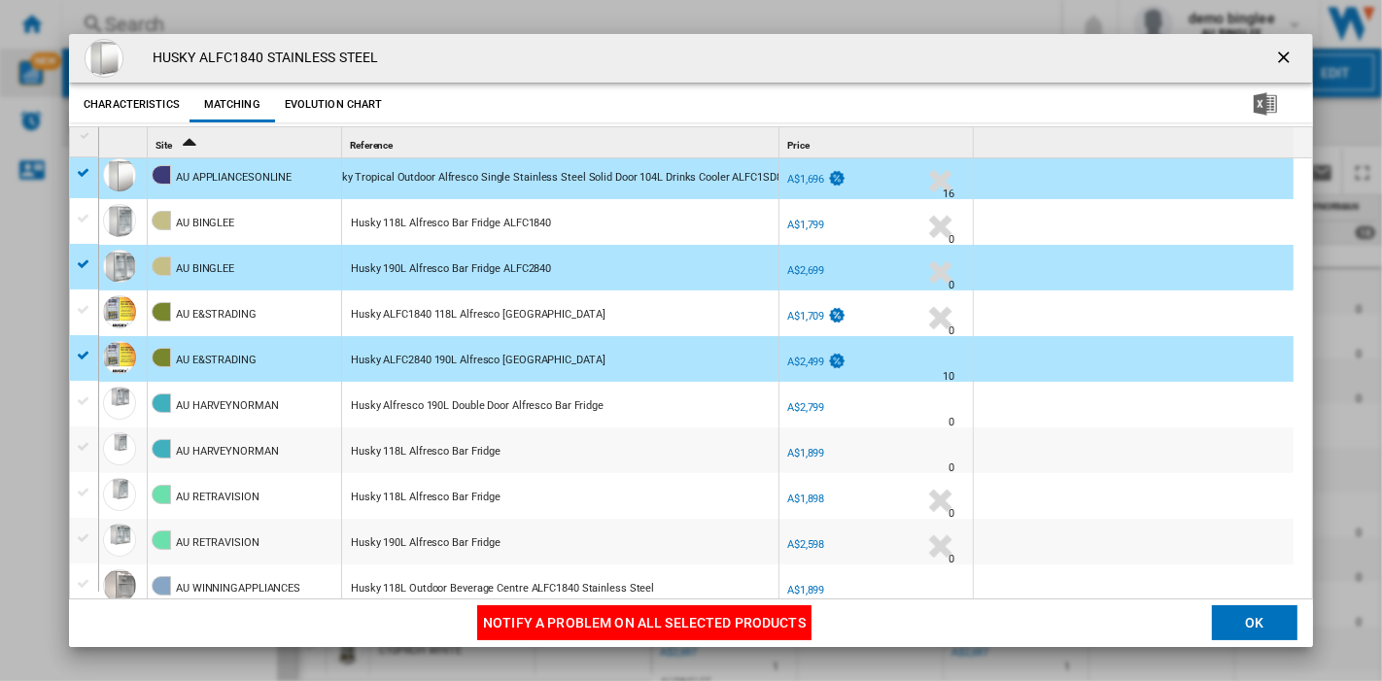
scroll to position [52, 0]
click at [87, 393] on div "Product popup" at bounding box center [84, 400] width 20 height 17
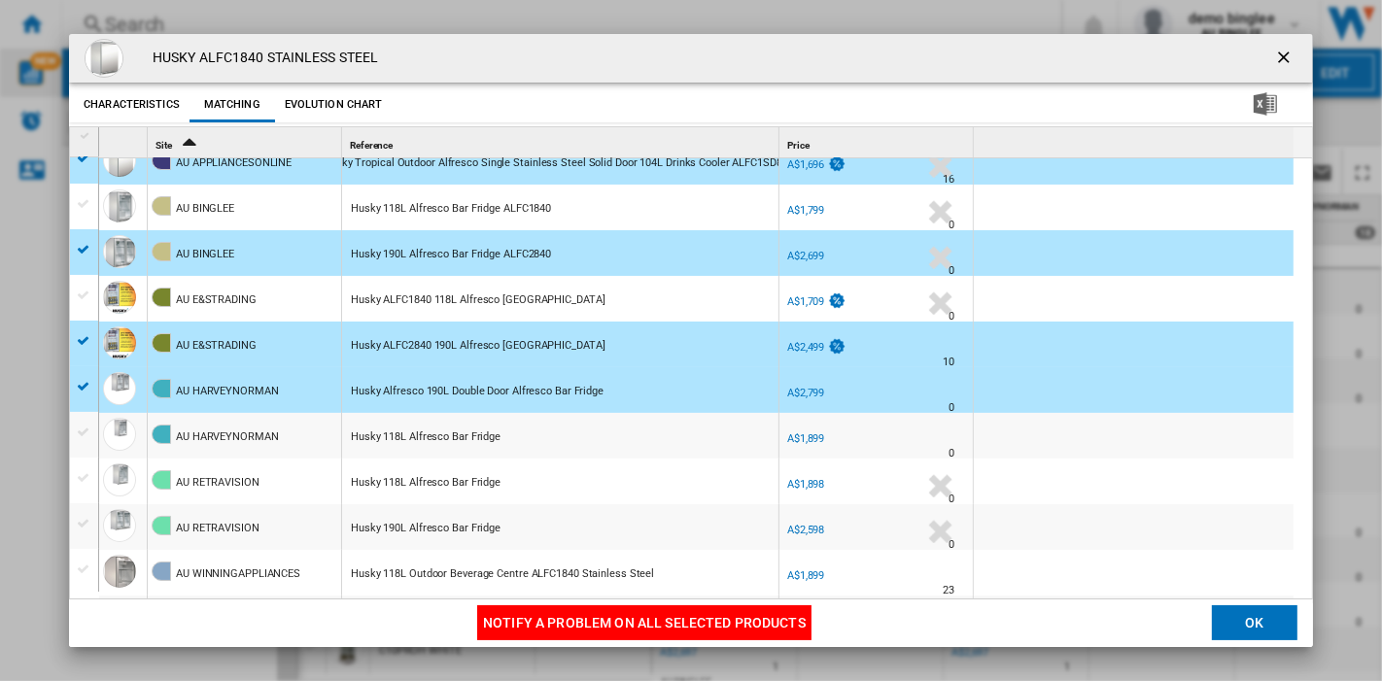
scroll to position [3, 0]
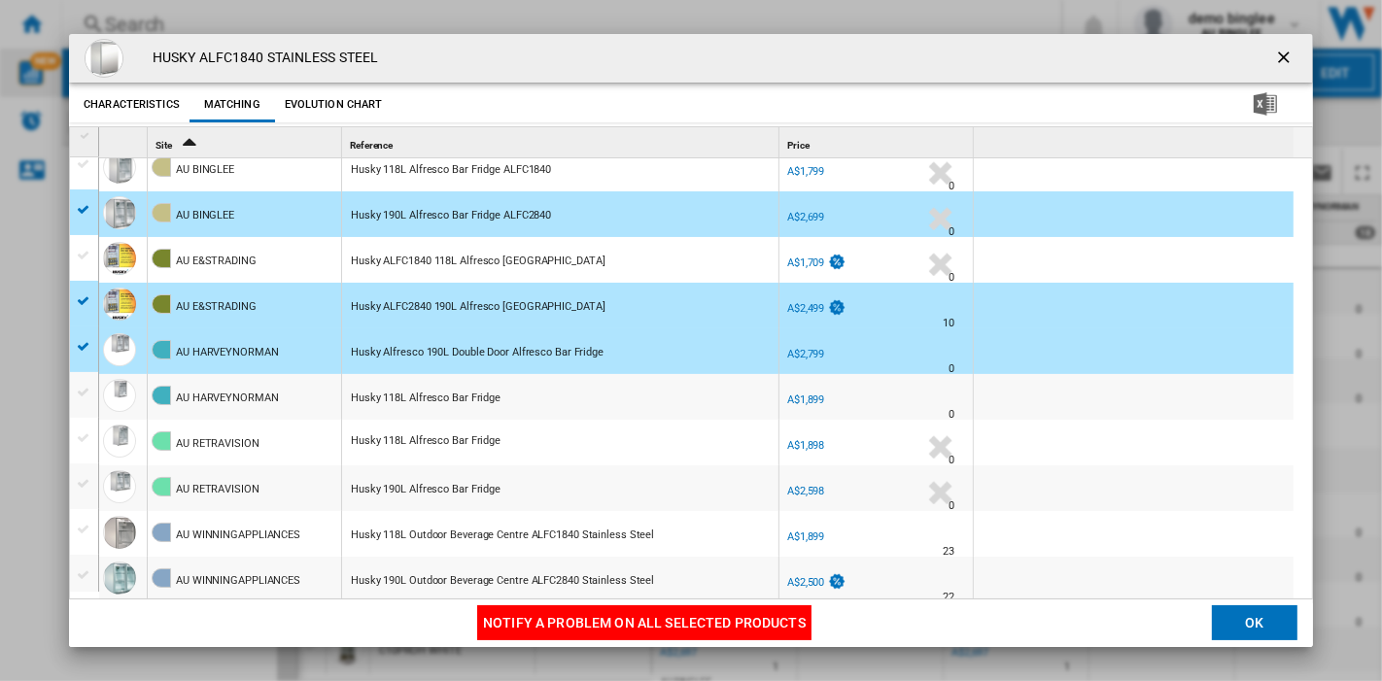
click at [81, 481] on div "Product popup" at bounding box center [84, 483] width 20 height 17
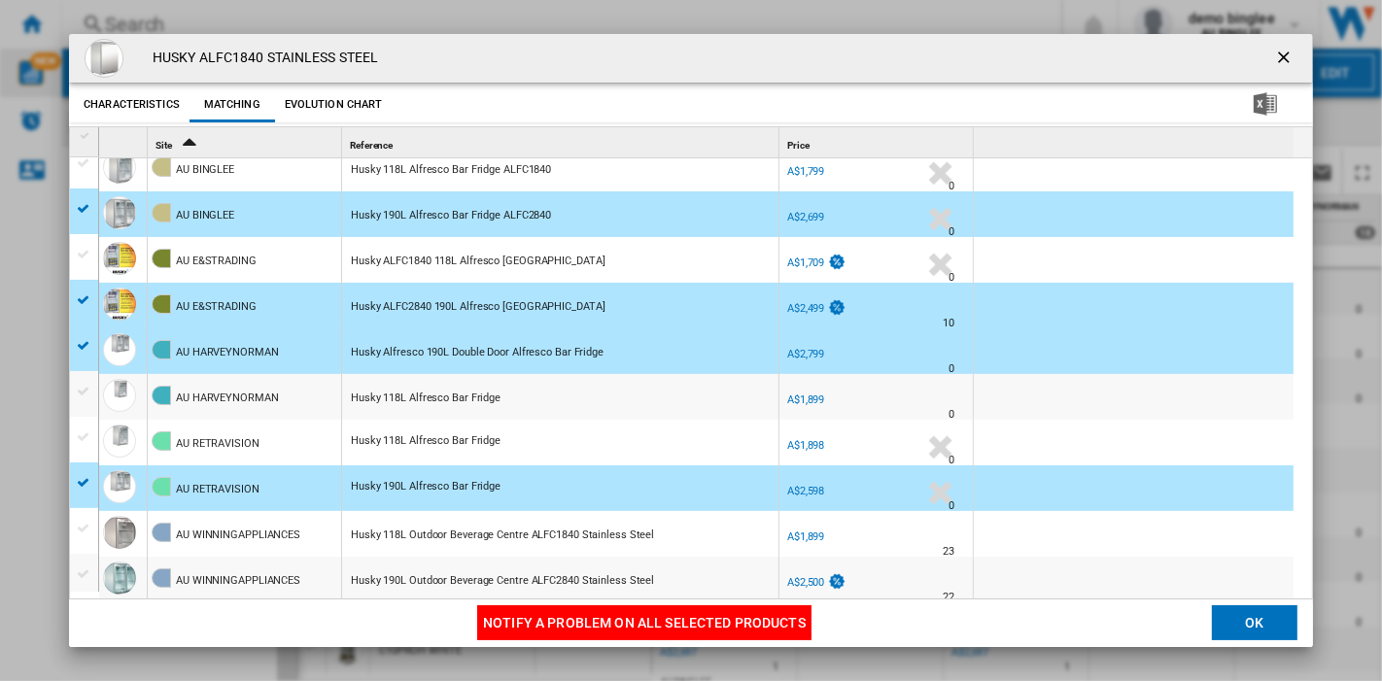
scroll to position [106, 0]
click at [78, 577] on div "Product popup" at bounding box center [84, 575] width 20 height 17
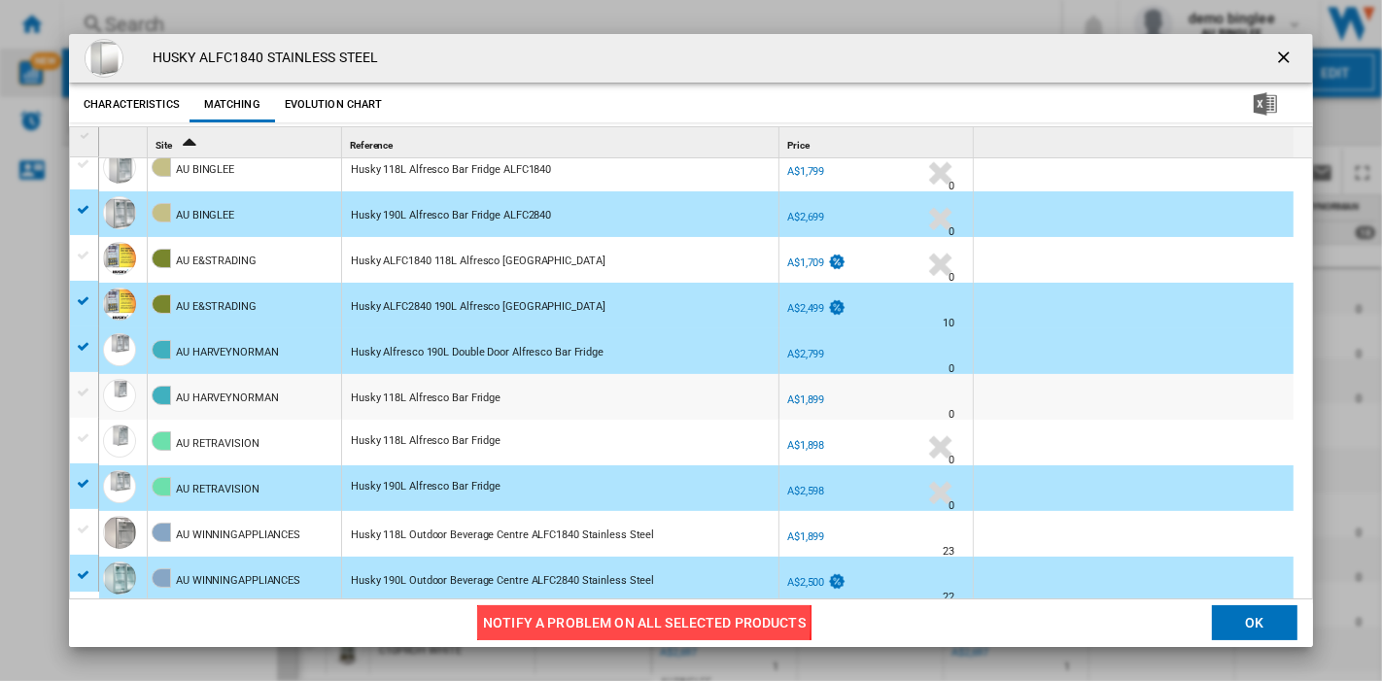
click at [542, 618] on button "Notify a problem on all selected products" at bounding box center [644, 623] width 334 height 35
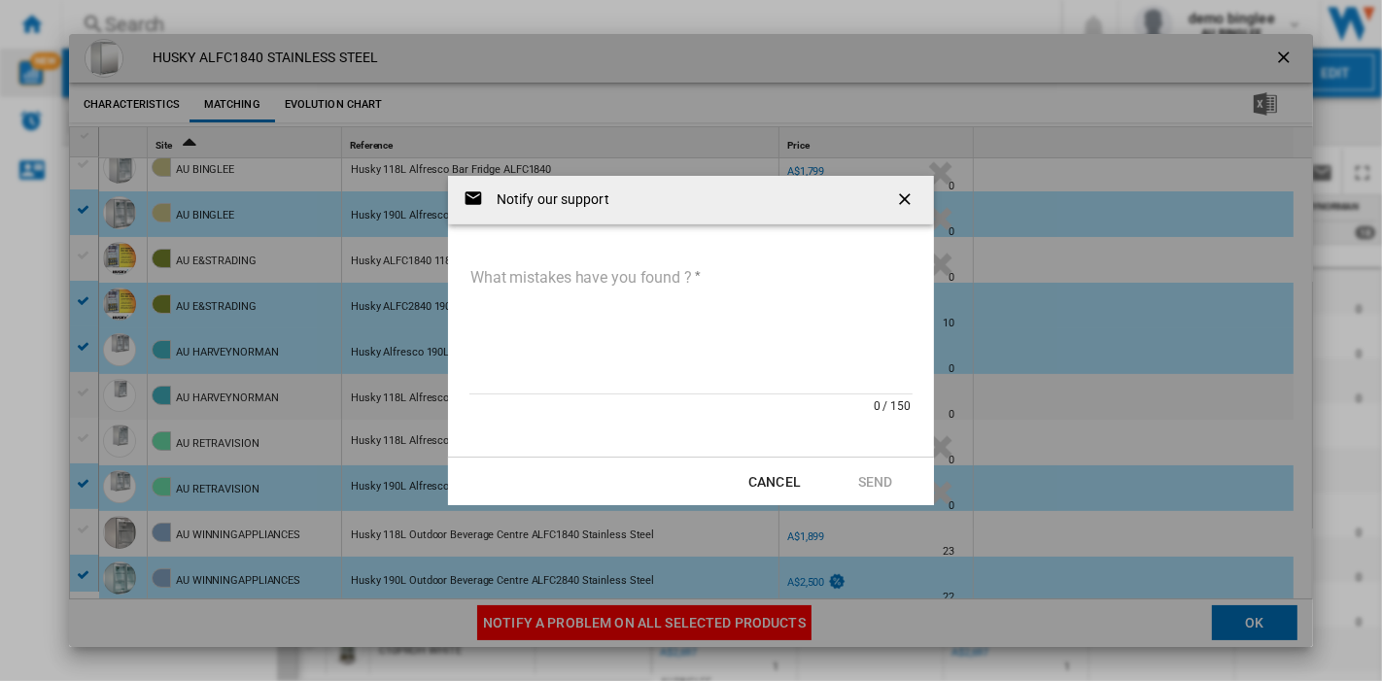
click at [500, 288] on textarea "What mistakes have you found ?" at bounding box center [691, 328] width 443 height 131
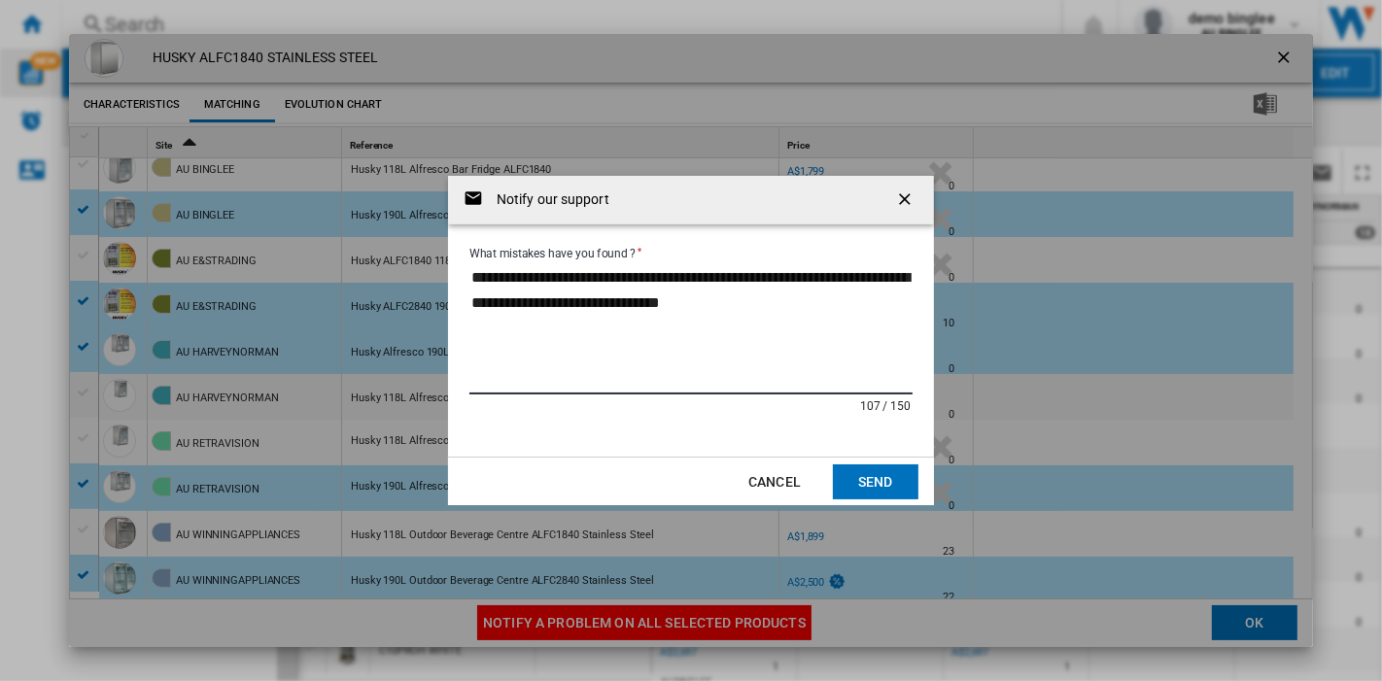
type textarea "**********"
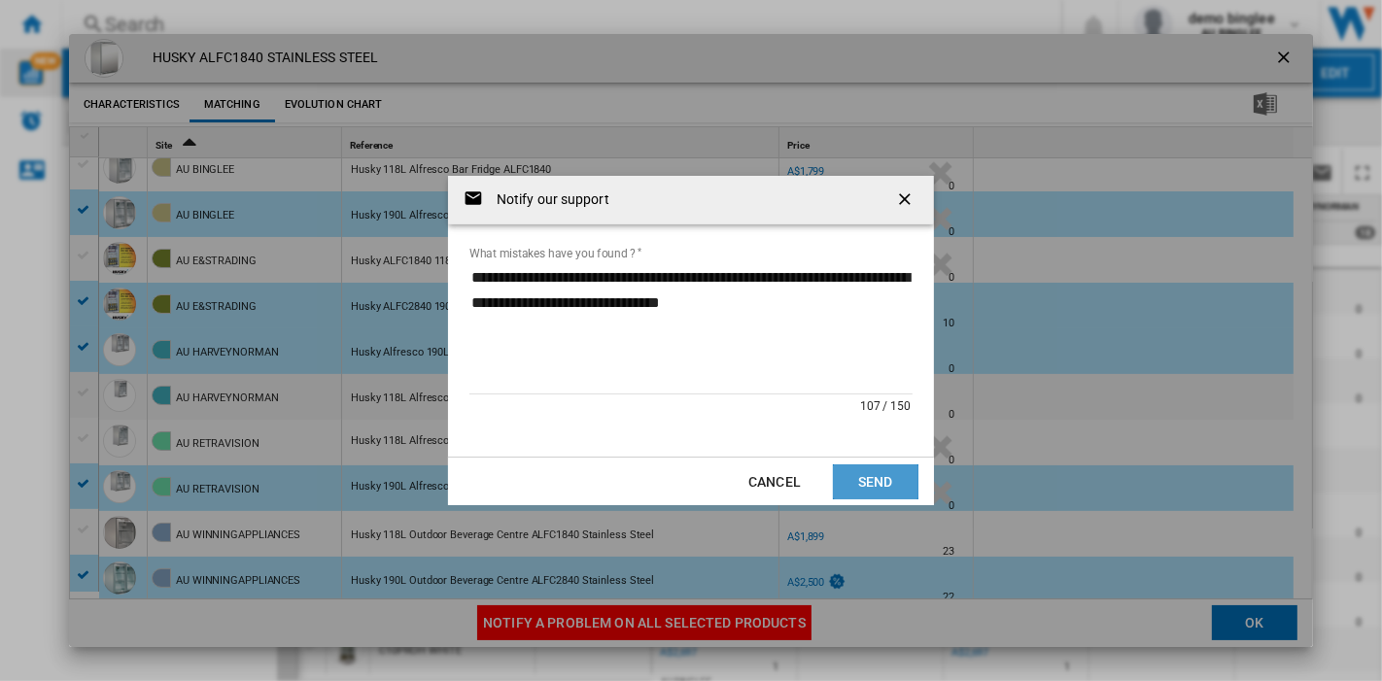
click at [860, 474] on button "Send" at bounding box center [876, 482] width 86 height 35
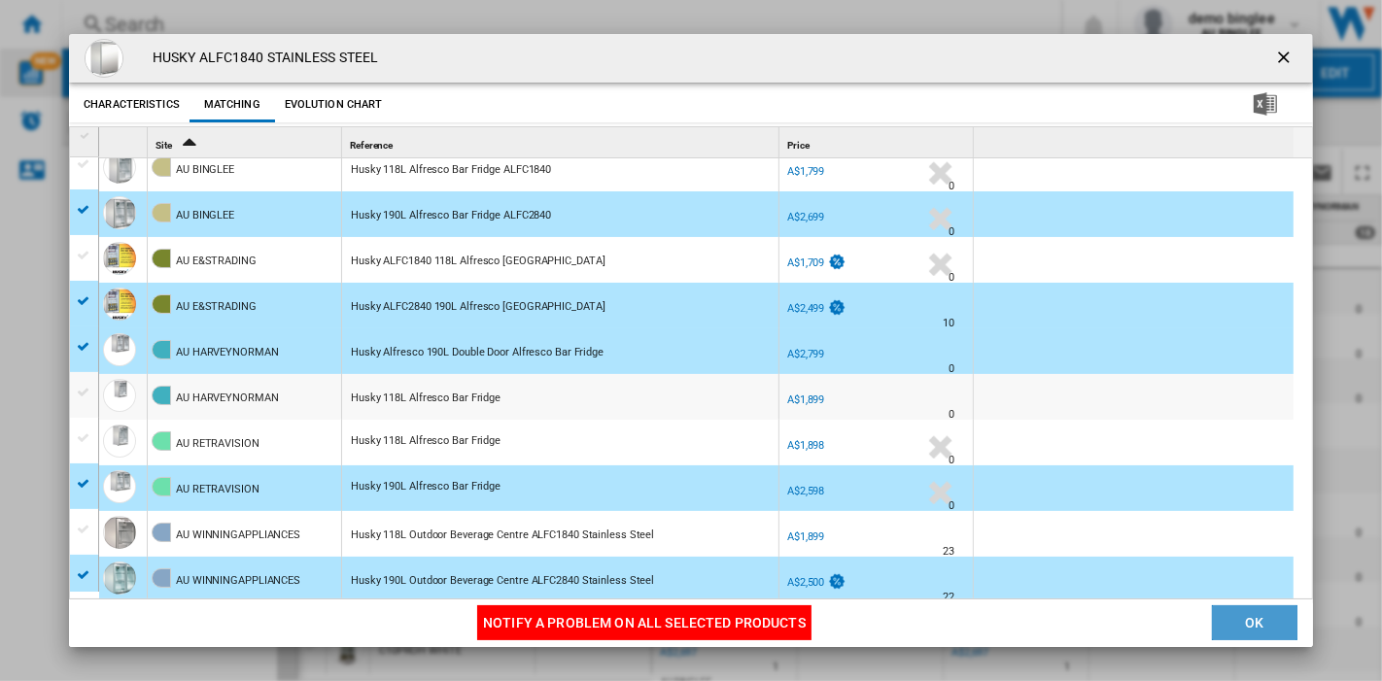
click at [1239, 623] on button "OK" at bounding box center [1255, 623] width 86 height 35
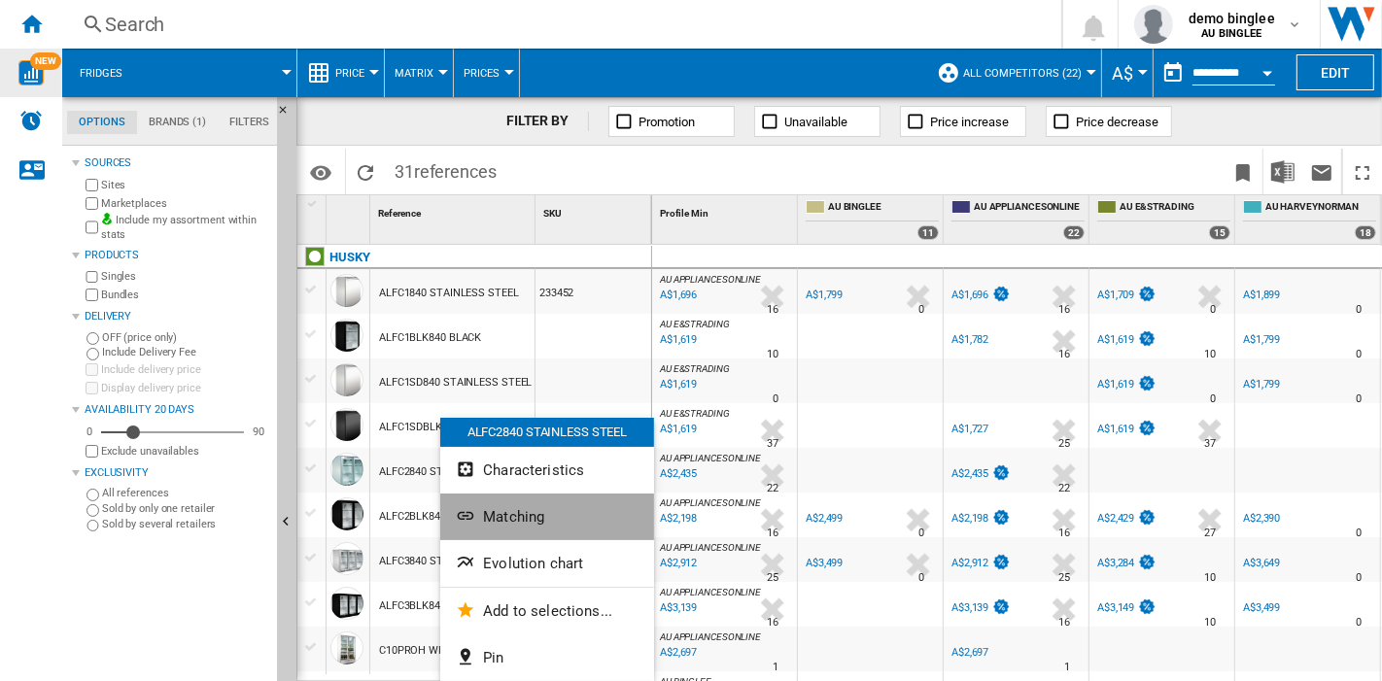
click at [510, 514] on span "Matching" at bounding box center [513, 516] width 61 height 17
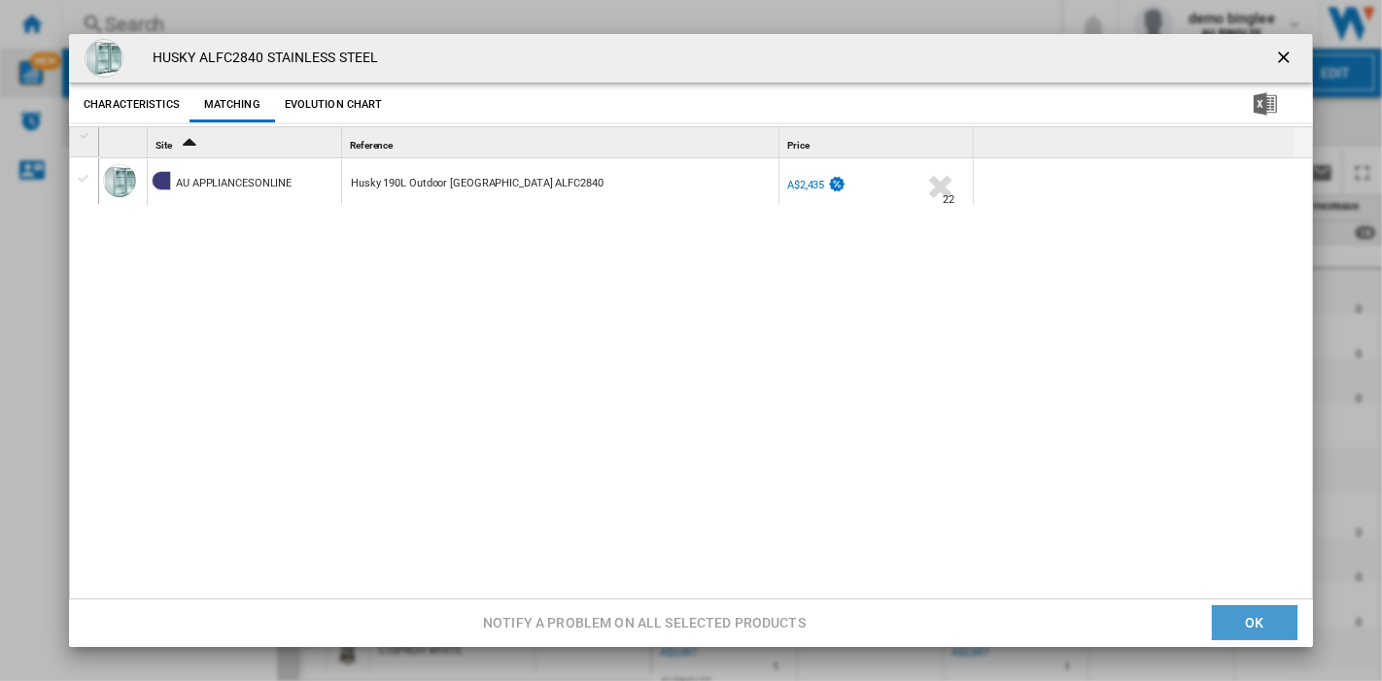
click at [1239, 625] on button "OK" at bounding box center [1255, 623] width 86 height 35
